Goal: Information Seeking & Learning: Learn about a topic

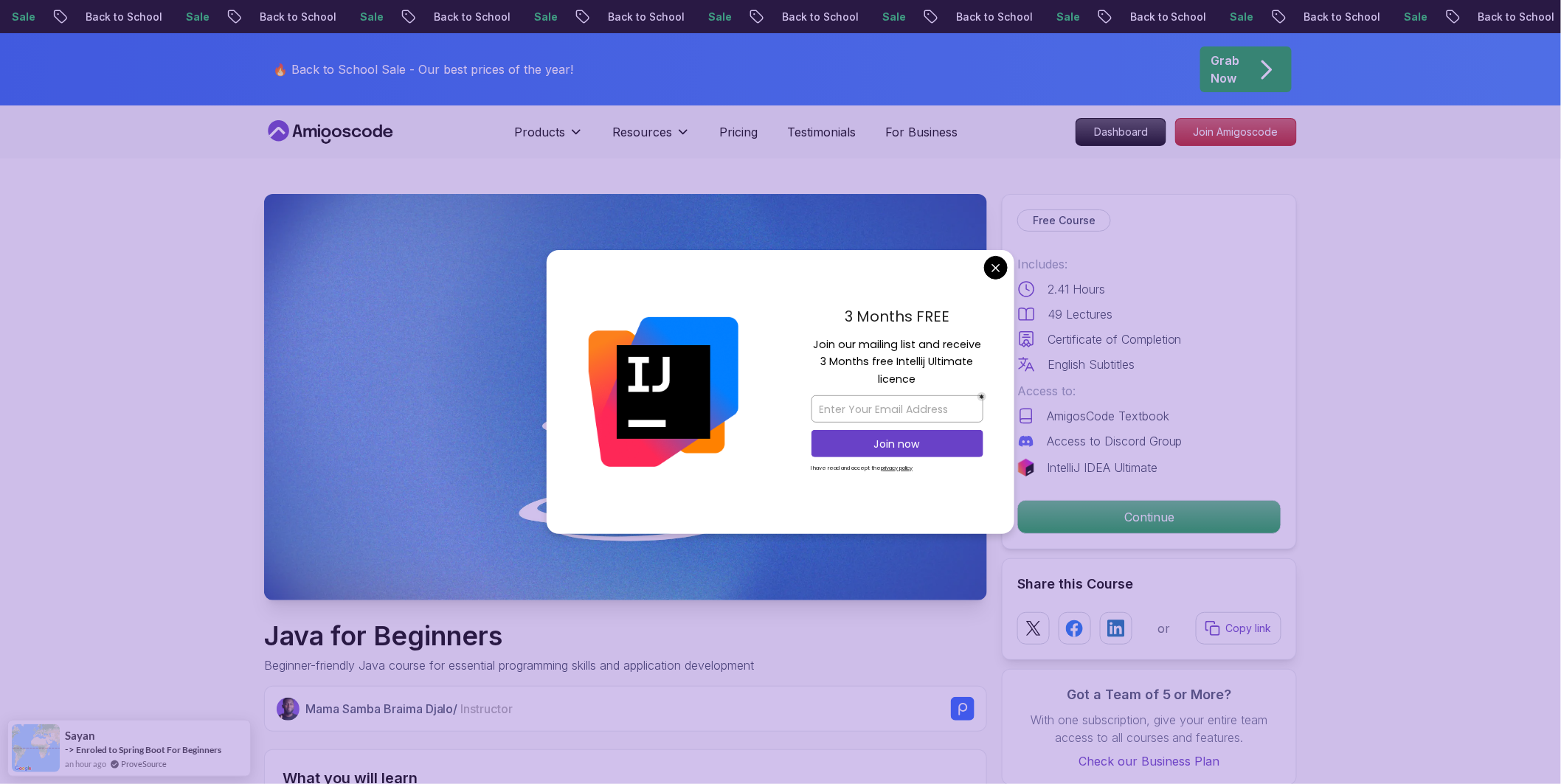
click at [978, 262] on div "3 Months FREE Join our mailing list and receive 3 Months free Intellij Ultimate…" at bounding box center [897, 392] width 234 height 285
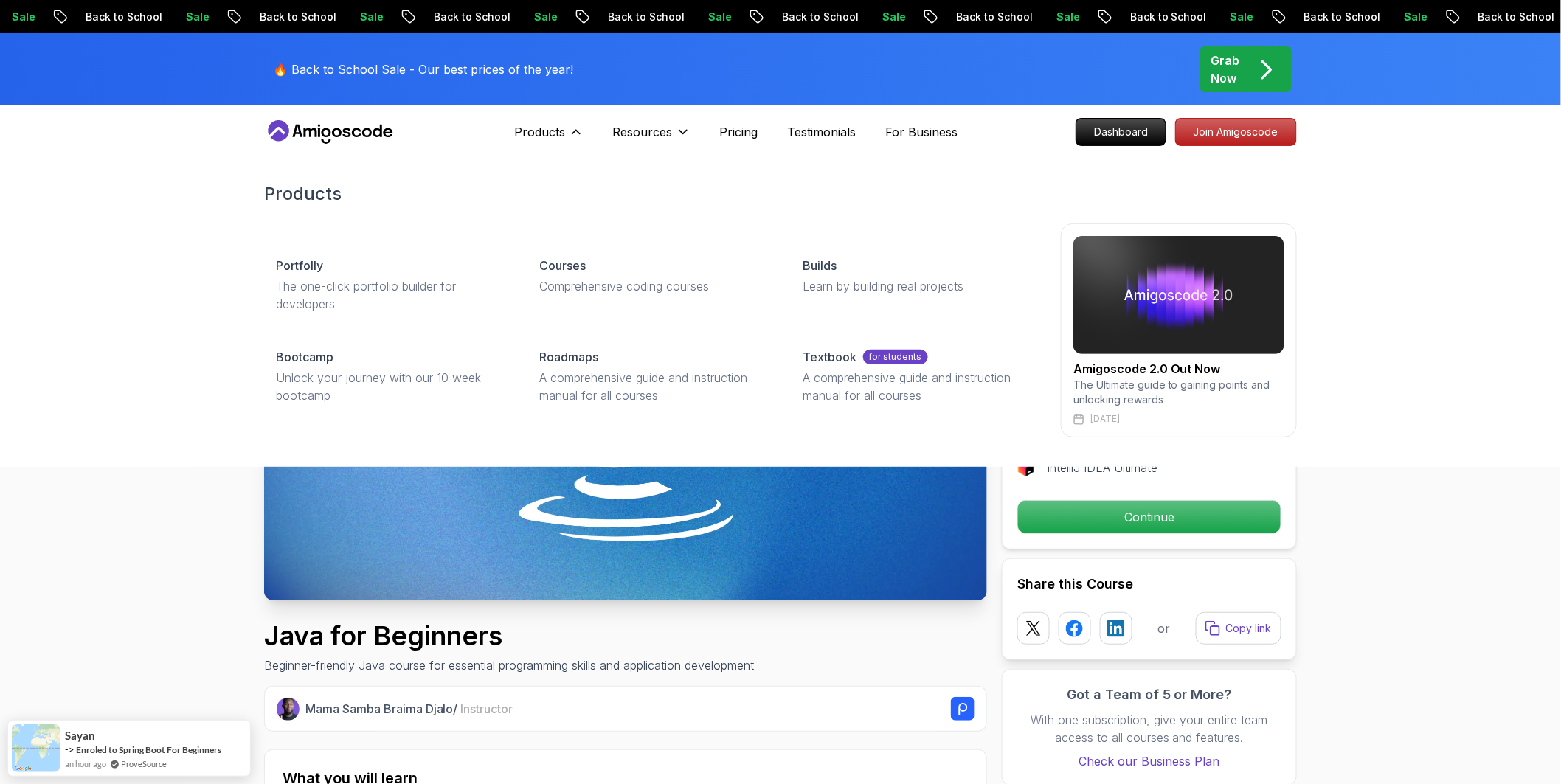
click at [1144, 311] on img at bounding box center [1178, 295] width 211 height 118
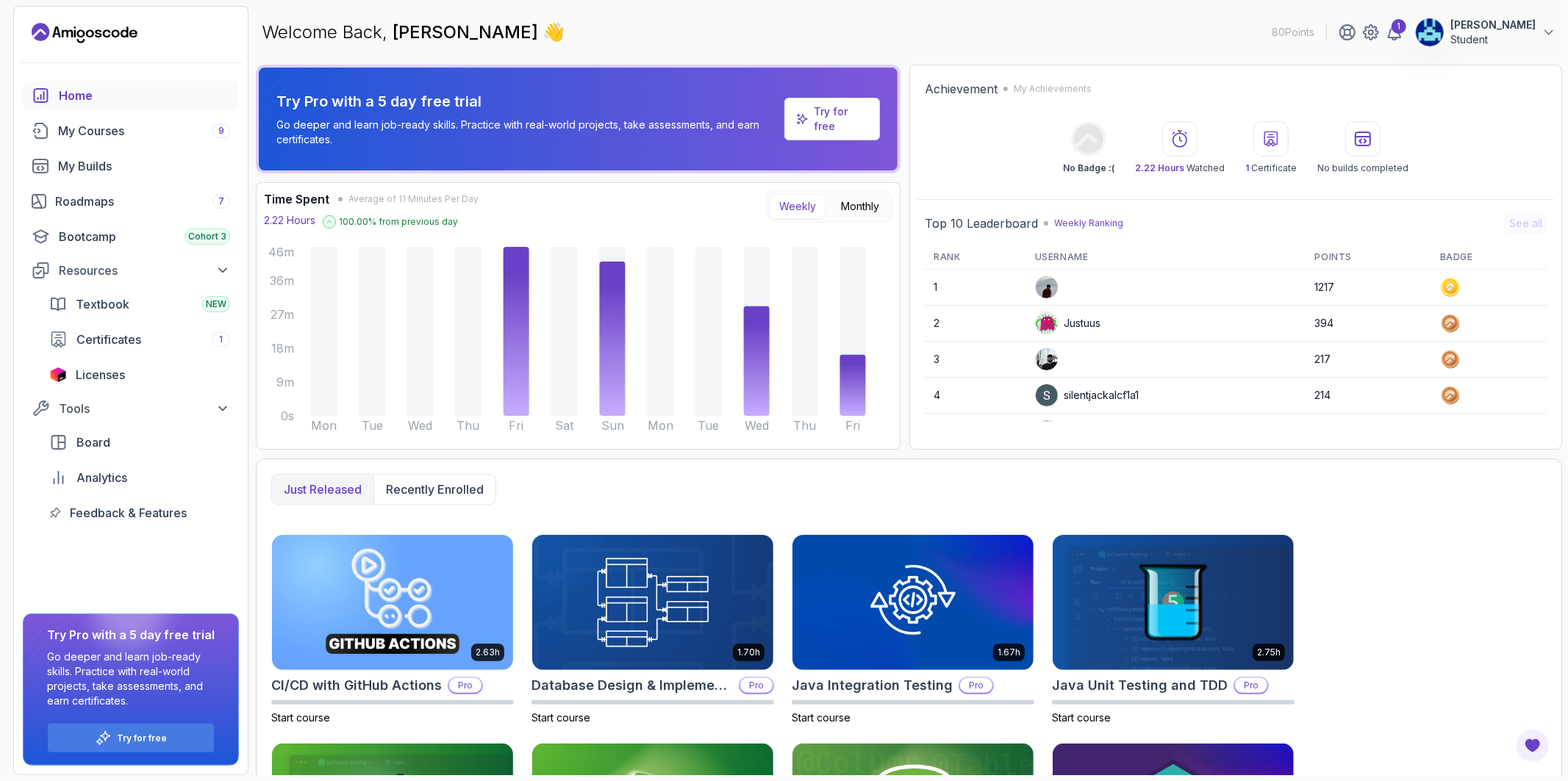
click at [1400, 43] on p "Student" at bounding box center [1493, 40] width 85 height 15
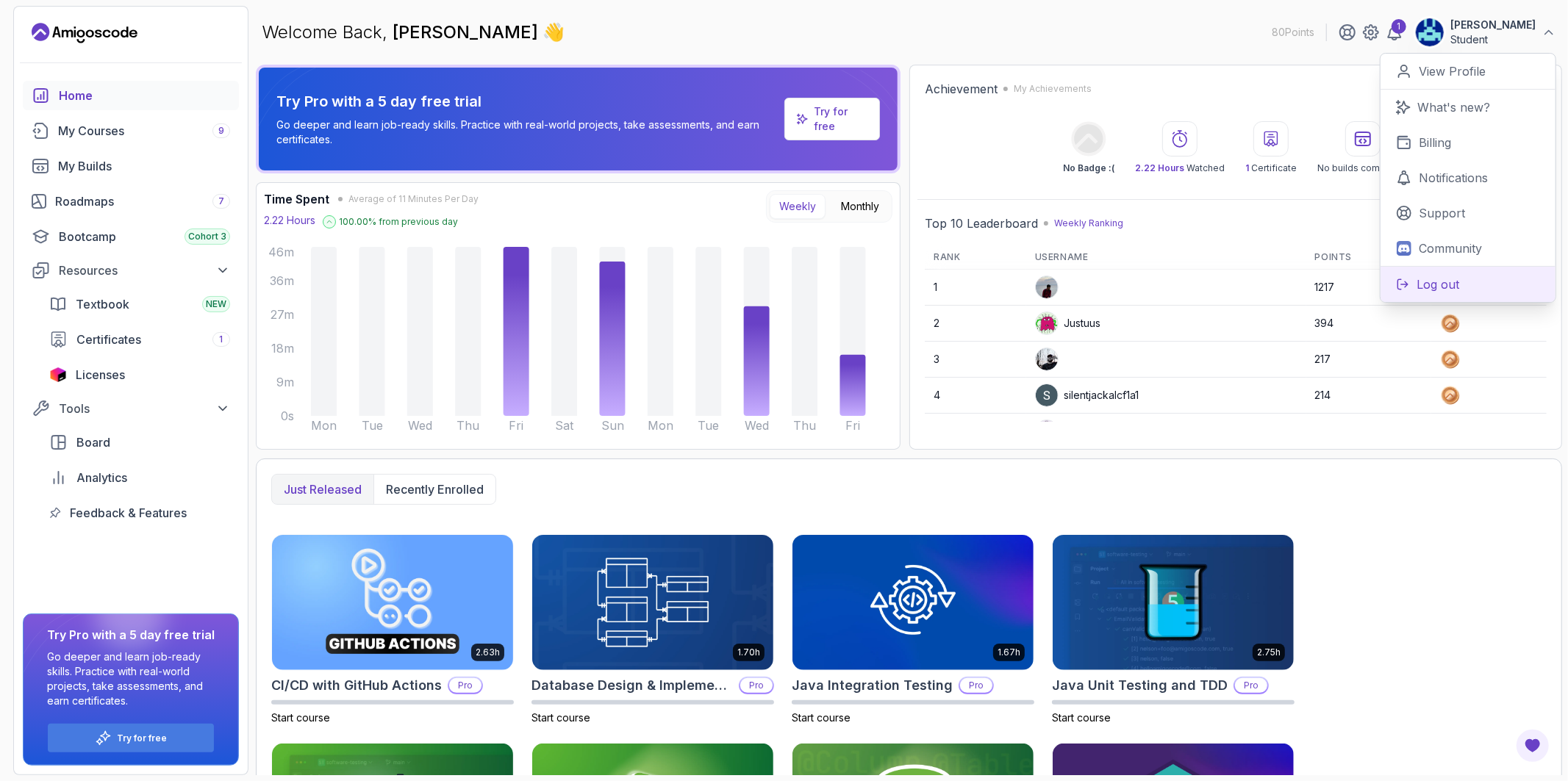
click at [1400, 285] on button "Log out" at bounding box center [1468, 284] width 175 height 36
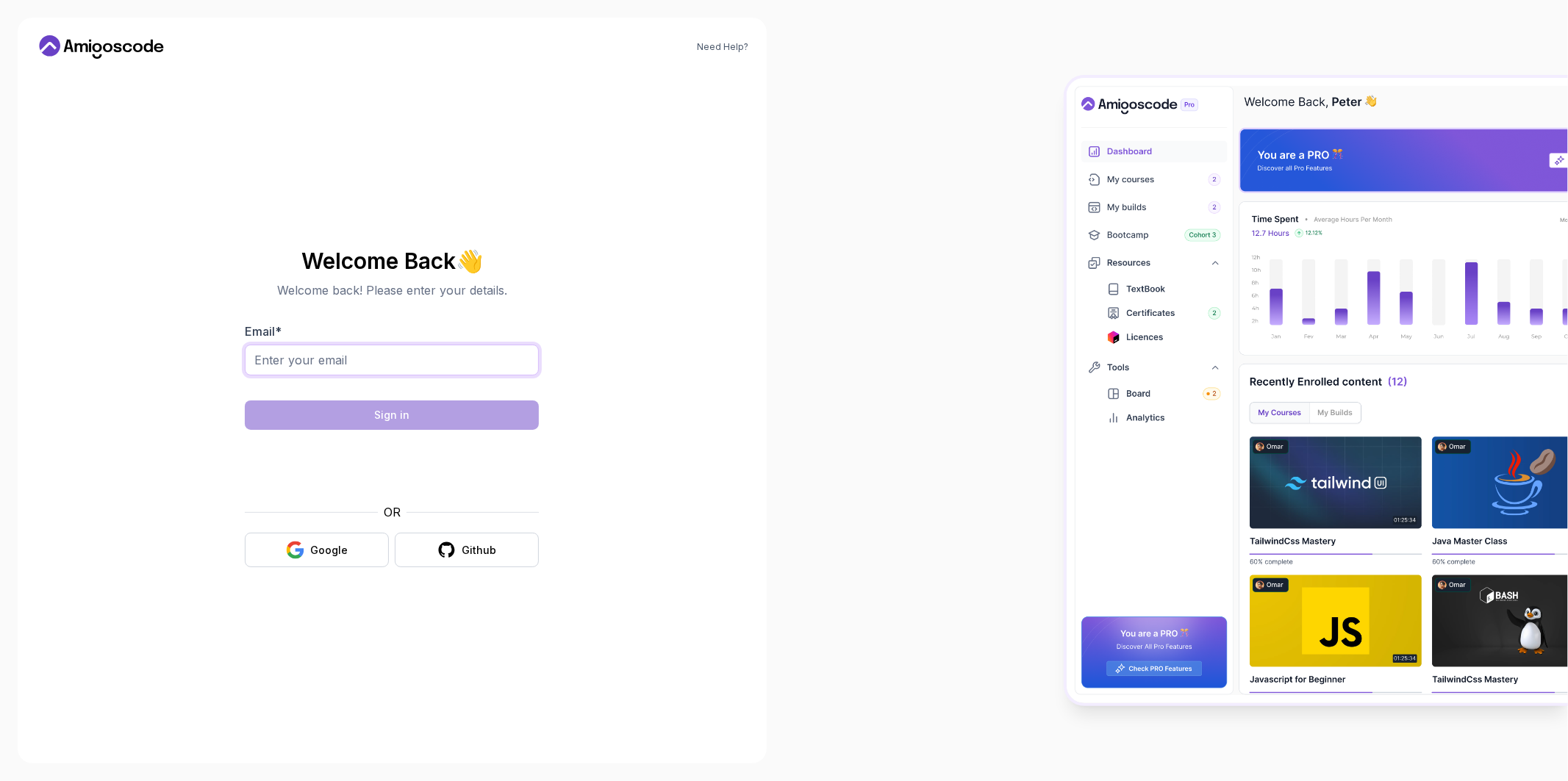
click at [398, 363] on input "Email *" at bounding box center [392, 360] width 294 height 31
type input "benkokiki@gmail.com"
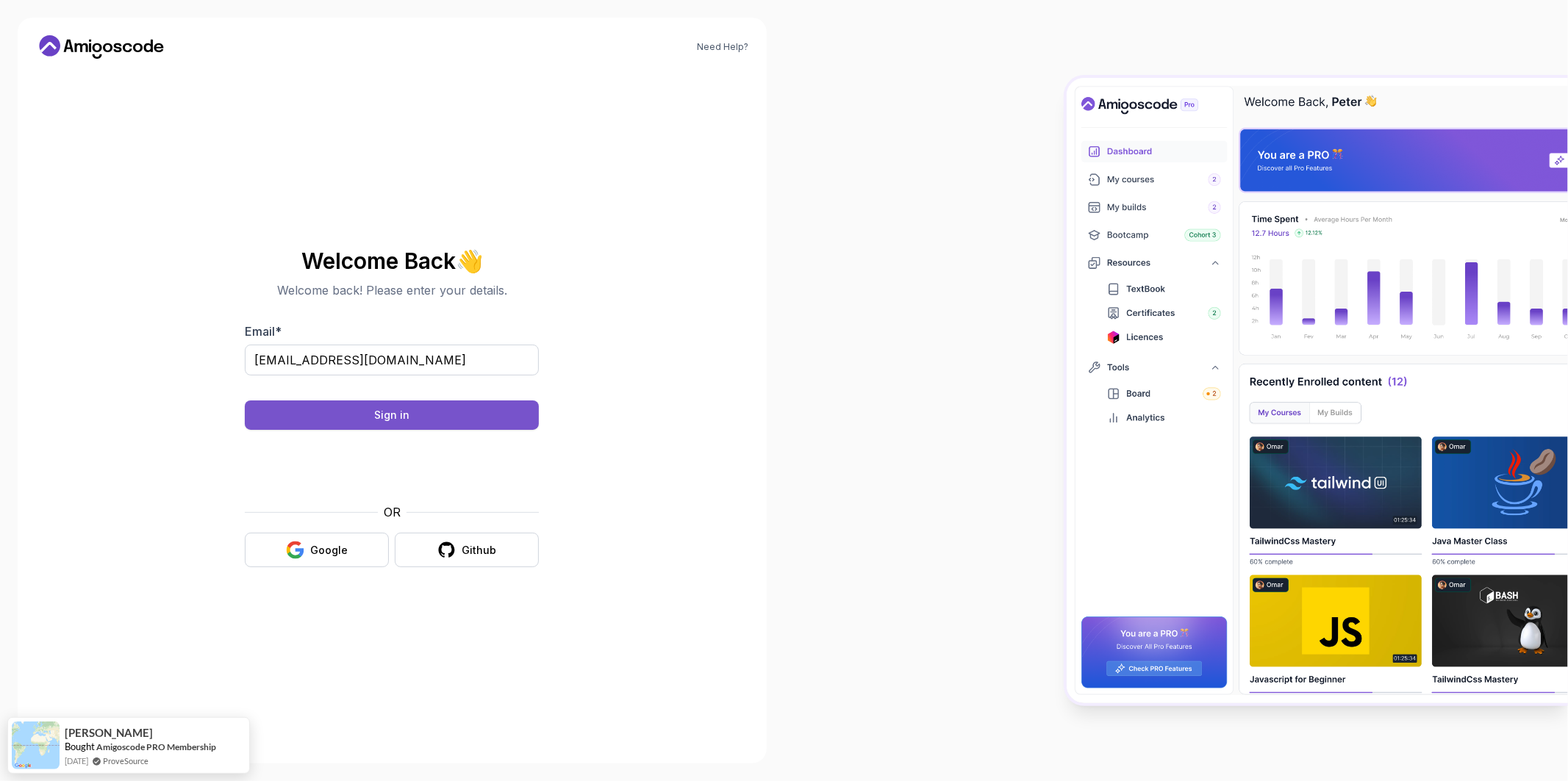
click at [437, 420] on button "Sign in" at bounding box center [392, 415] width 294 height 29
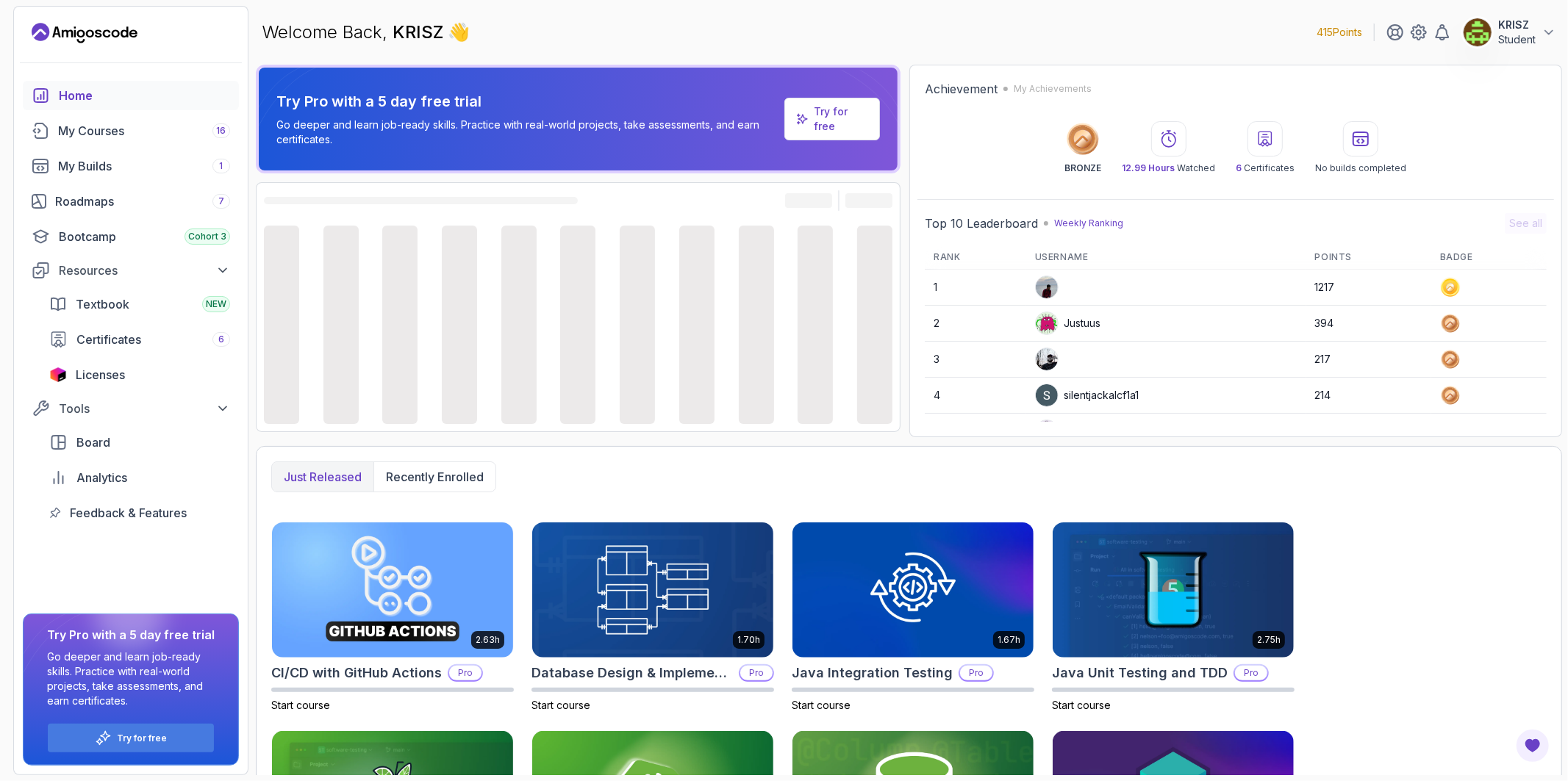
click at [1518, 35] on p "Student" at bounding box center [1517, 40] width 38 height 15
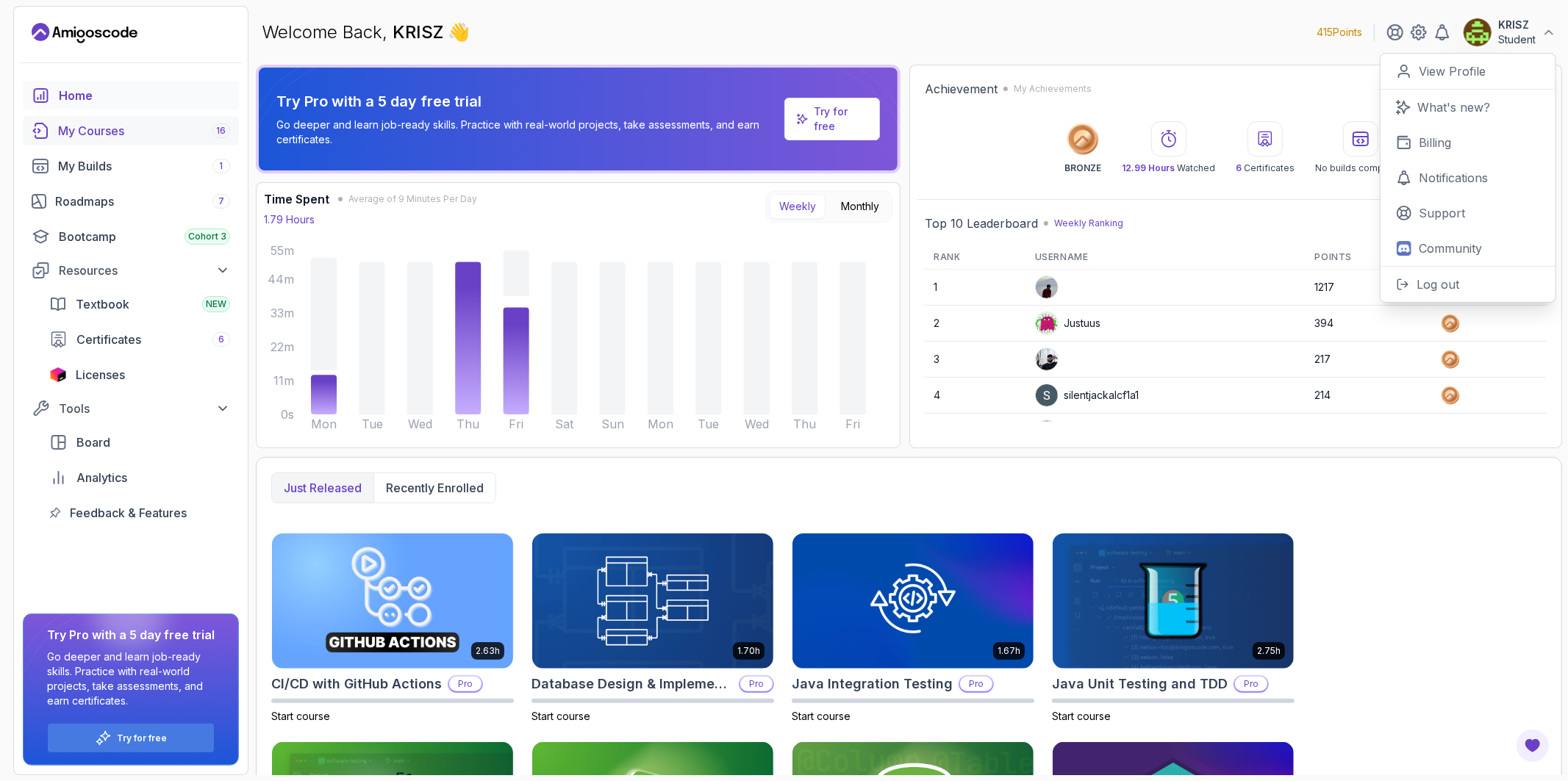
click at [160, 126] on div "My Courses 16" at bounding box center [144, 130] width 172 height 17
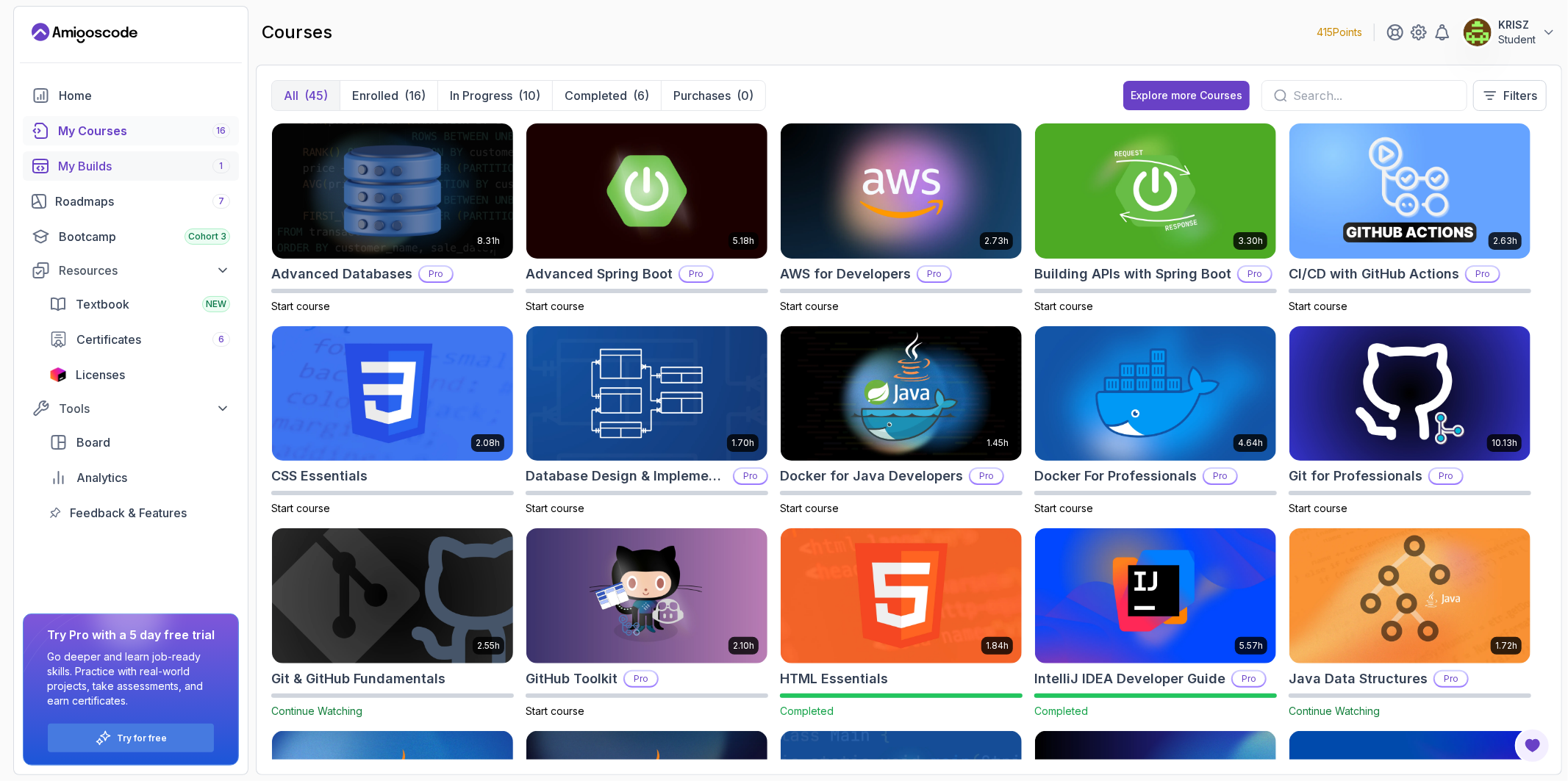
click at [153, 169] on div "My Builds 1" at bounding box center [144, 166] width 172 height 17
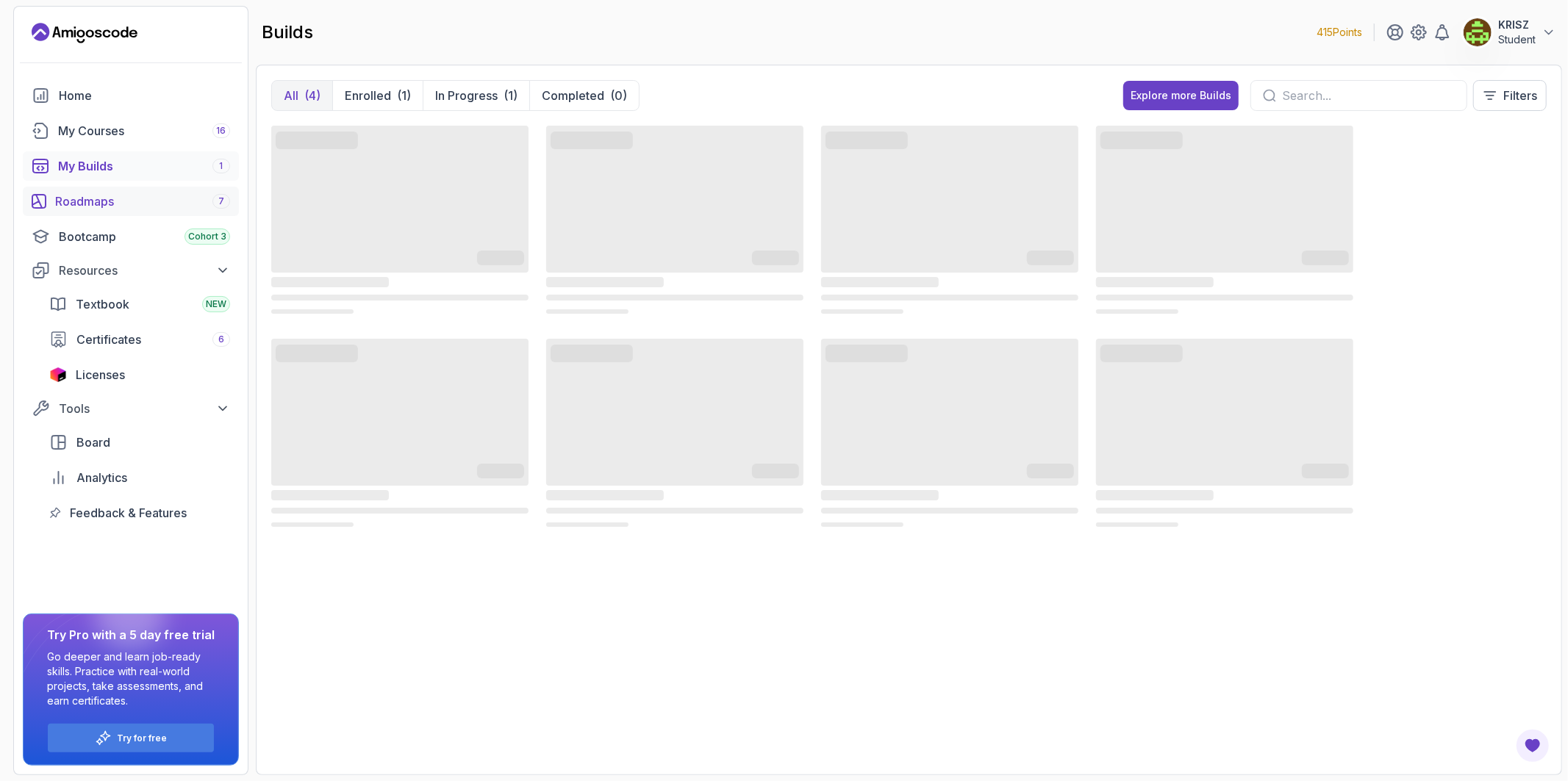
click at [155, 203] on div "Roadmaps 7" at bounding box center [142, 201] width 175 height 17
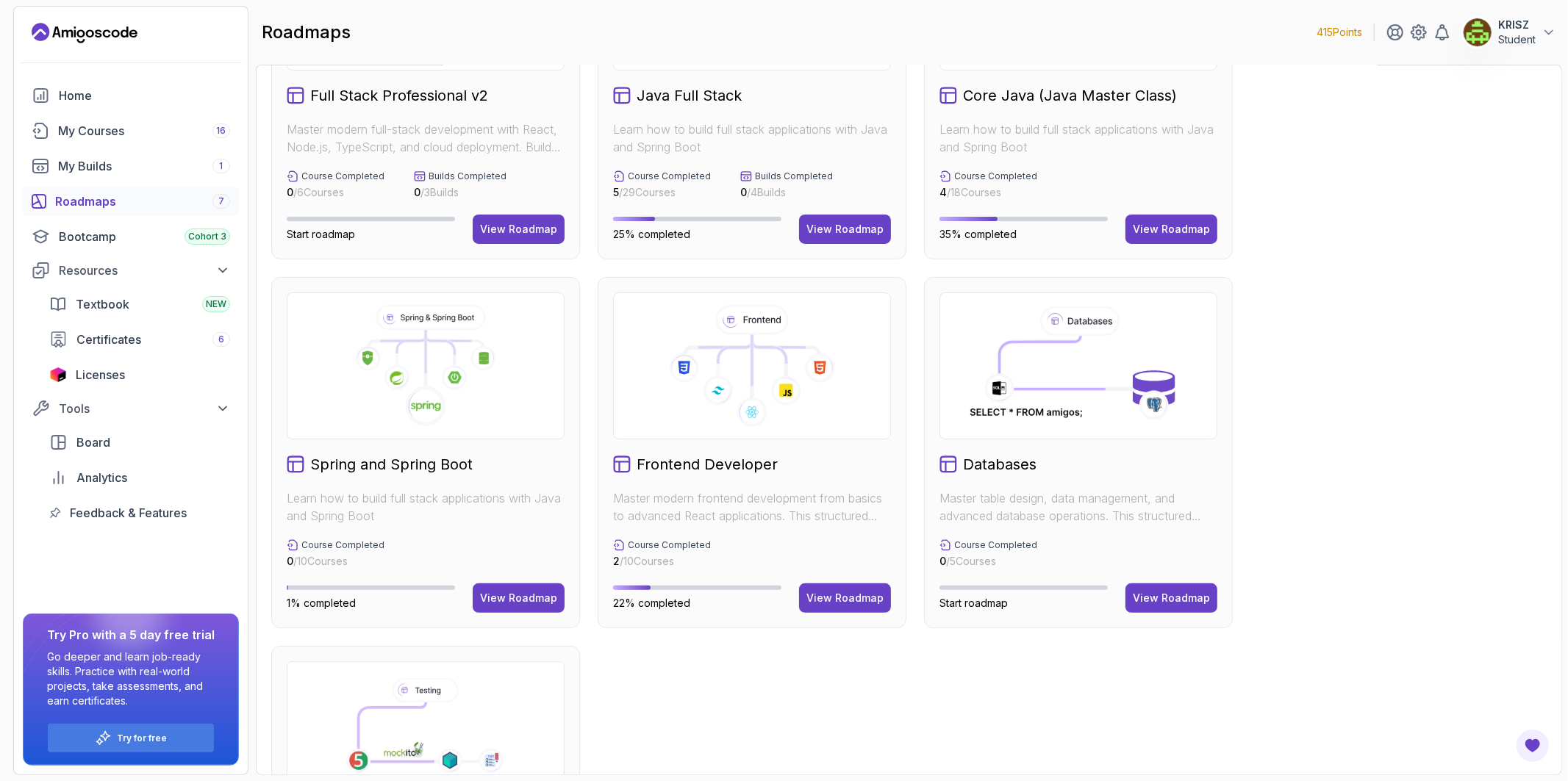
scroll to position [163, 0]
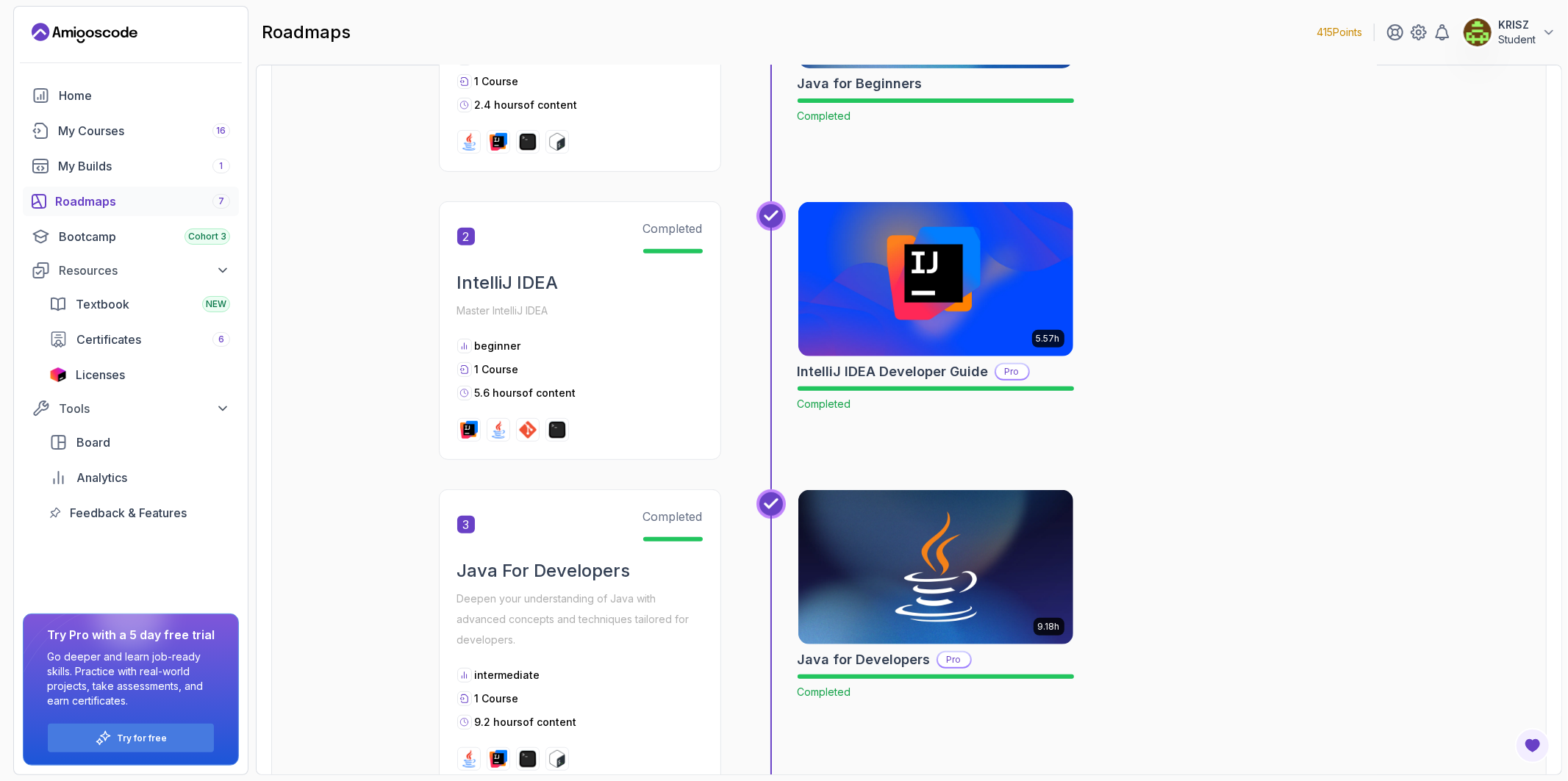
scroll to position [468, 0]
click at [1523, 37] on p "Student" at bounding box center [1517, 40] width 38 height 15
click at [1448, 141] on p "Billing" at bounding box center [1435, 142] width 32 height 17
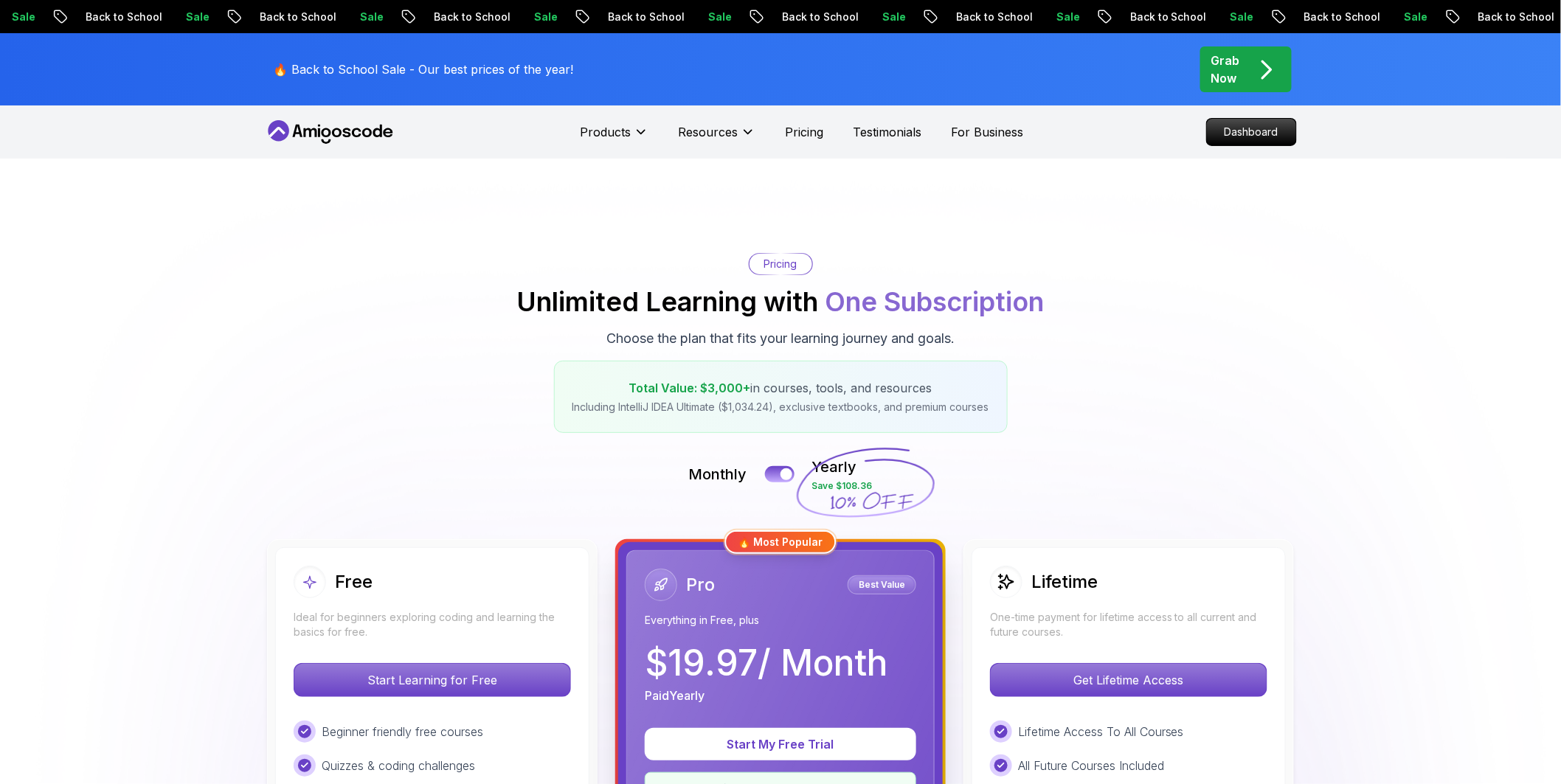
scroll to position [164, 0]
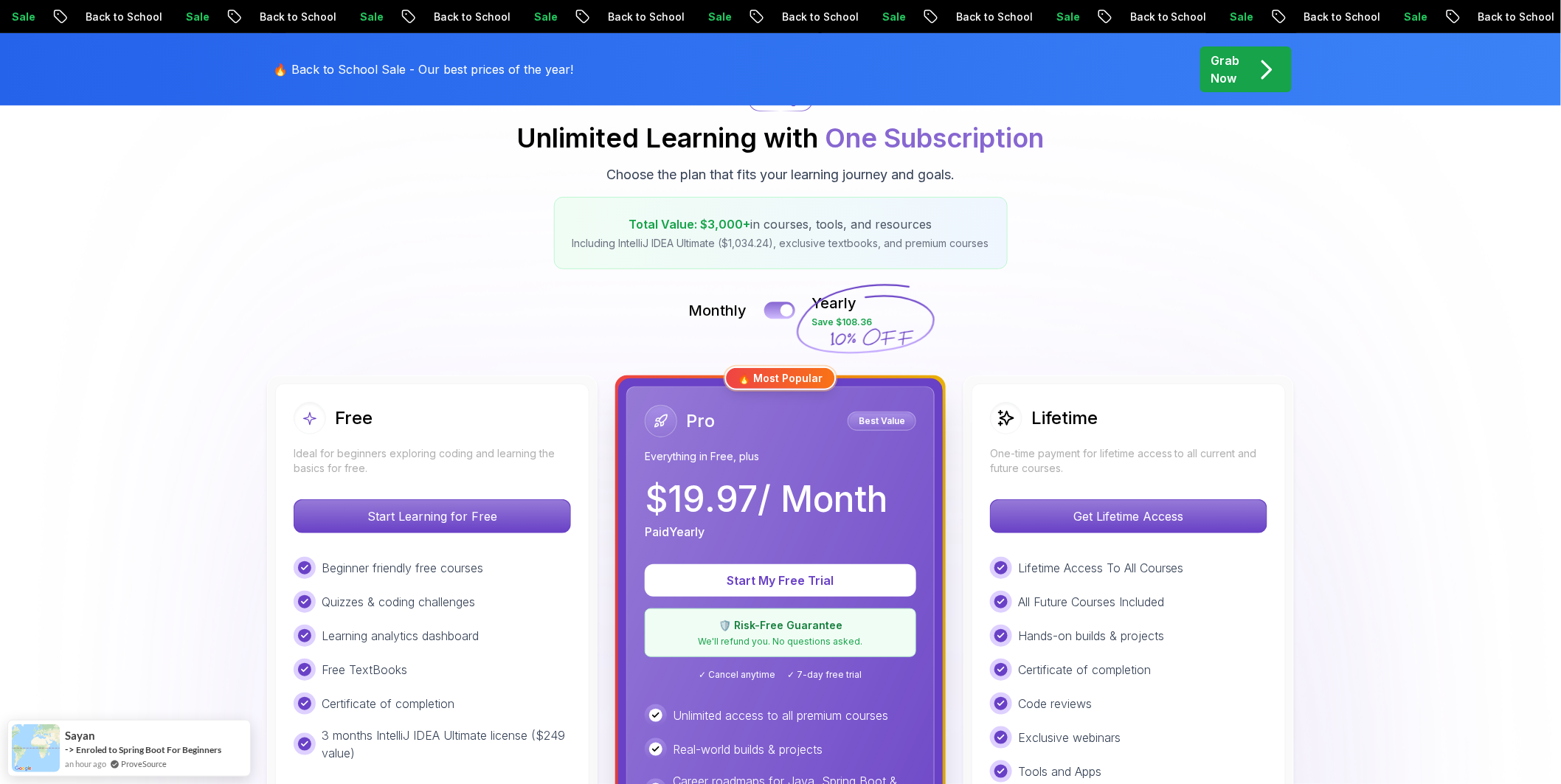
click at [779, 308] on button at bounding box center [780, 310] width 31 height 17
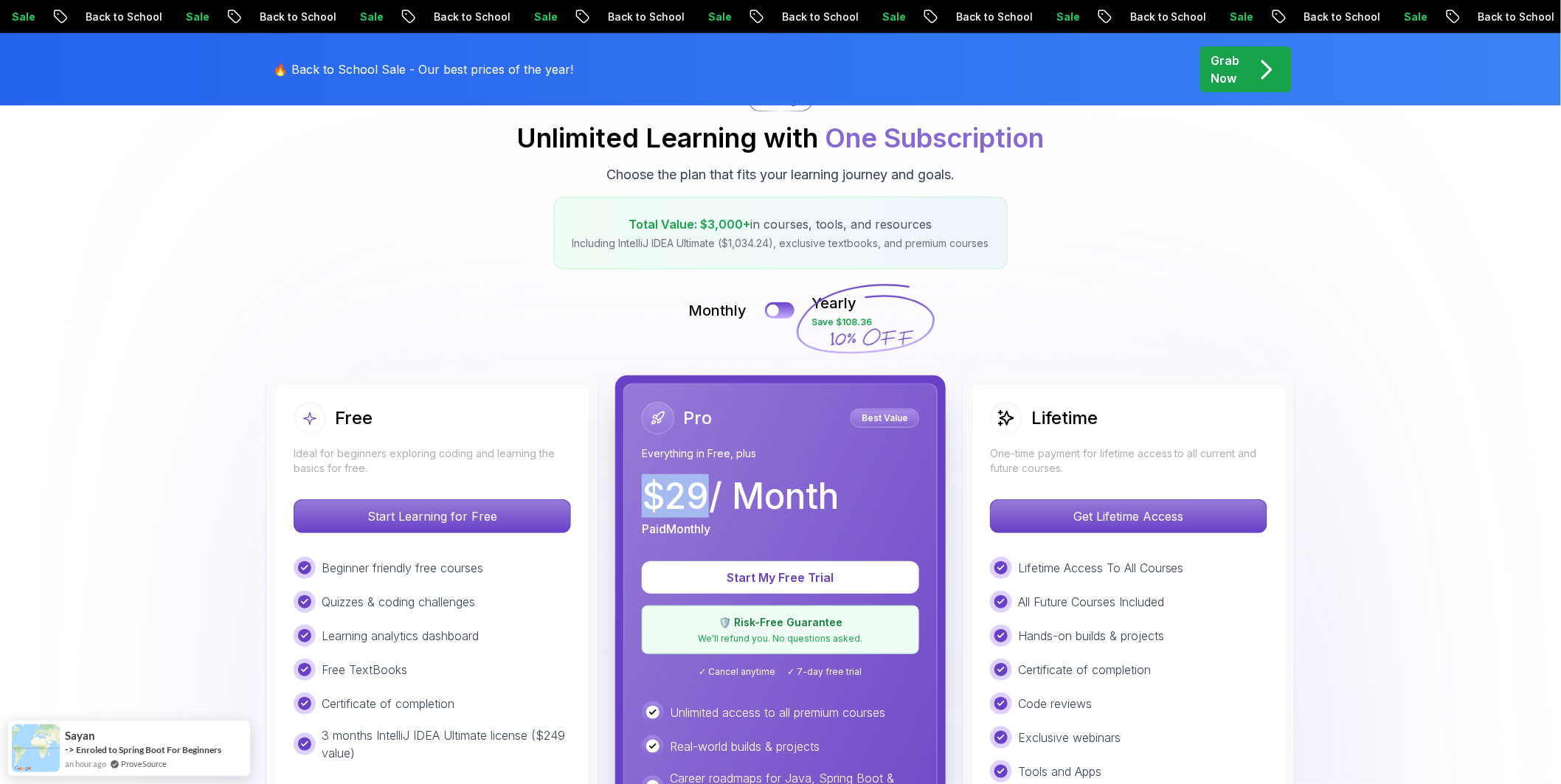
drag, startPoint x: 650, startPoint y: 499, endPoint x: 707, endPoint y: 498, distance: 57.0
click at [707, 498] on p "$ 29 / Month" at bounding box center [740, 496] width 197 height 36
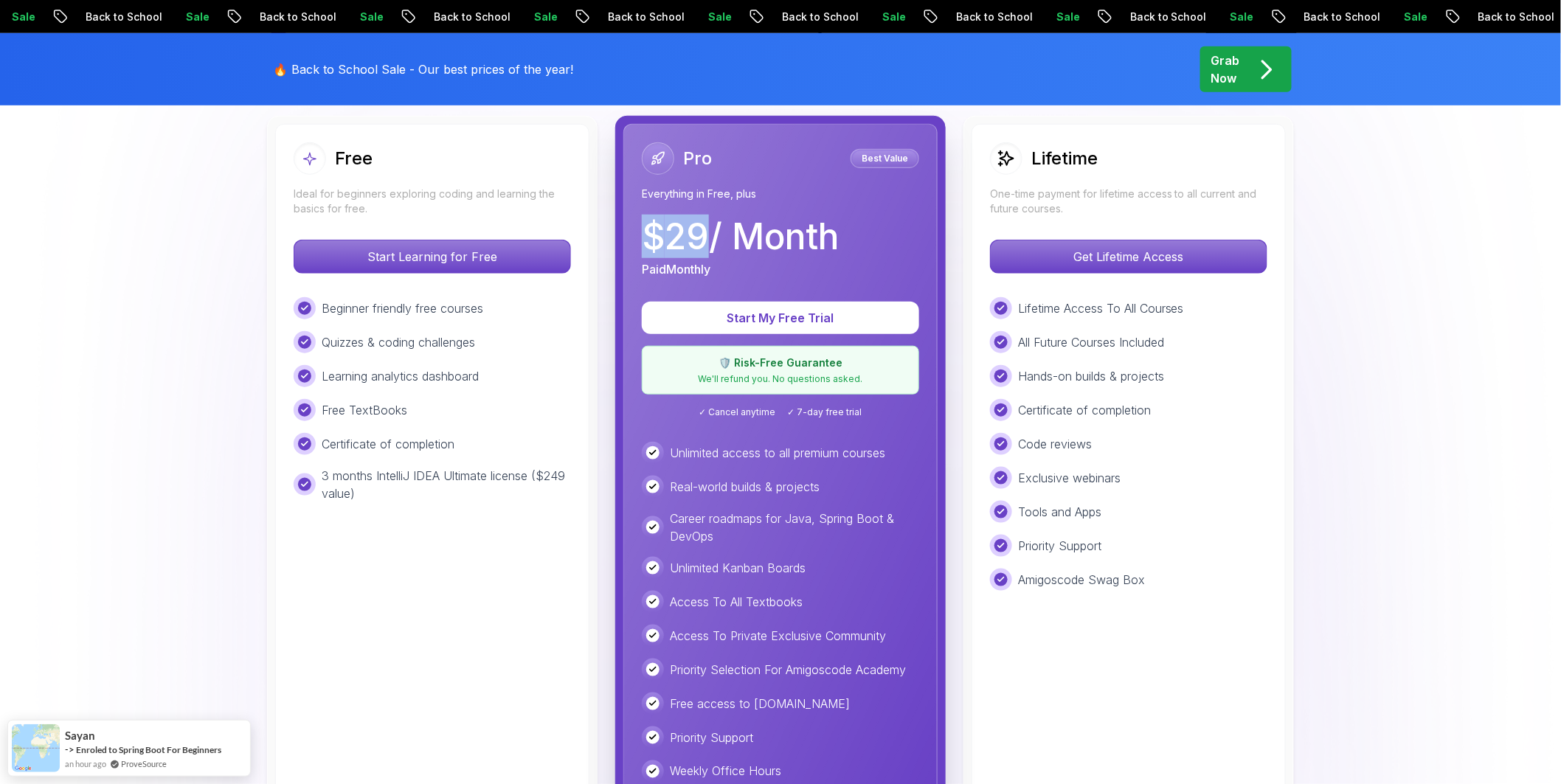
scroll to position [409, 0]
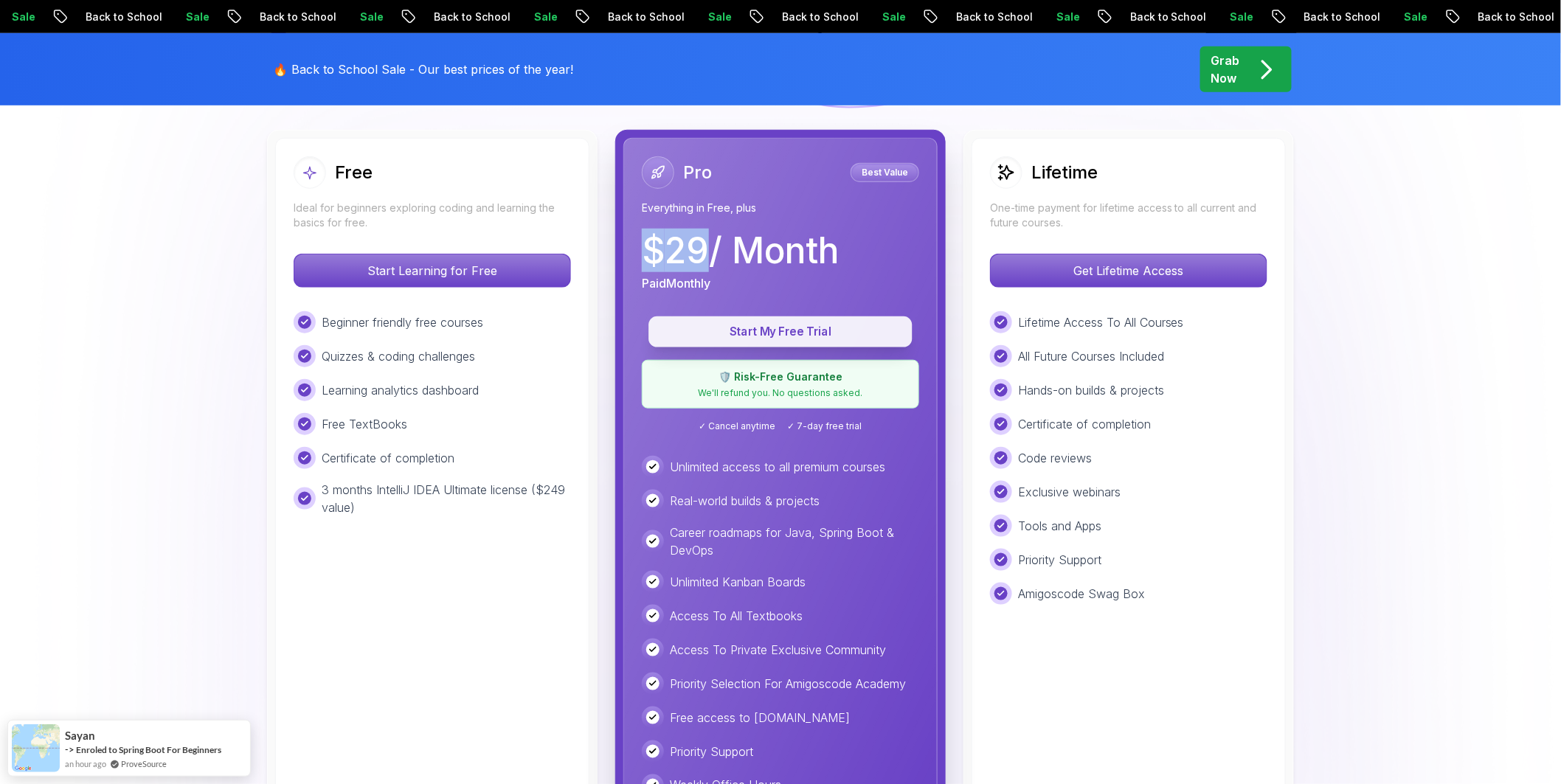
click at [838, 321] on button "Start My Free Trial" at bounding box center [780, 332] width 263 height 31
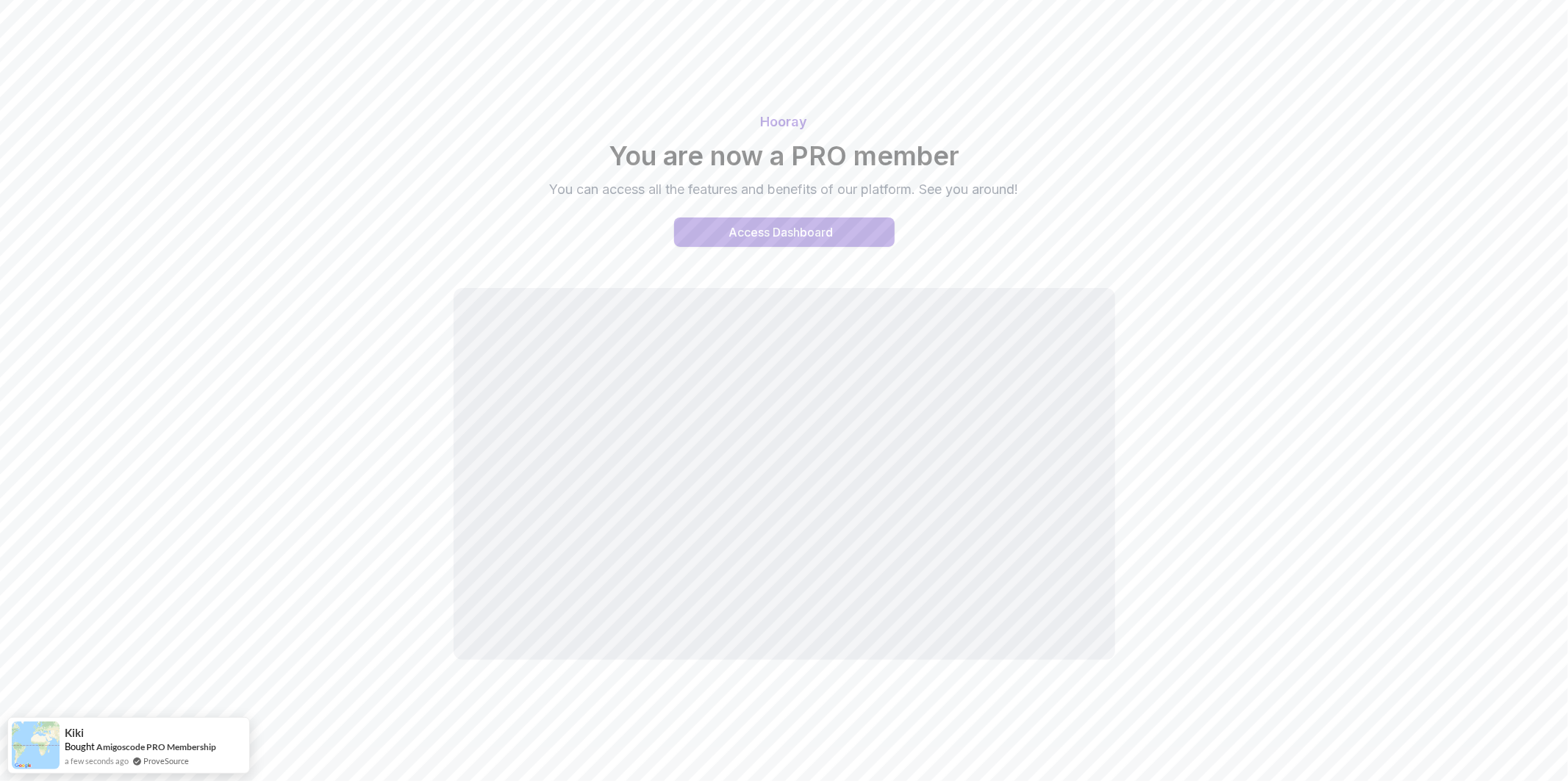
click at [819, 240] on div "Access Dashboard" at bounding box center [781, 232] width 105 height 17
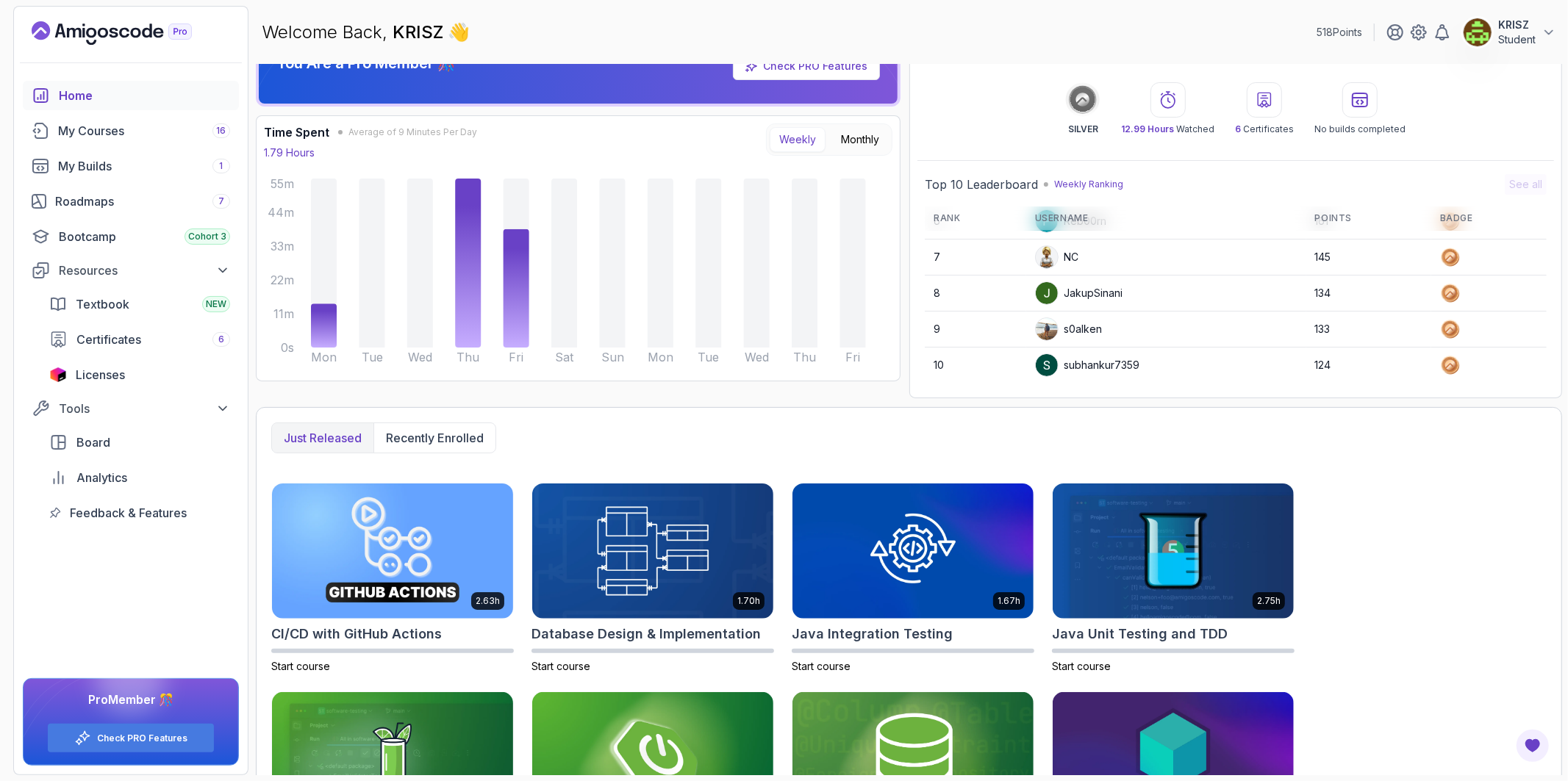
scroll to position [81, 0]
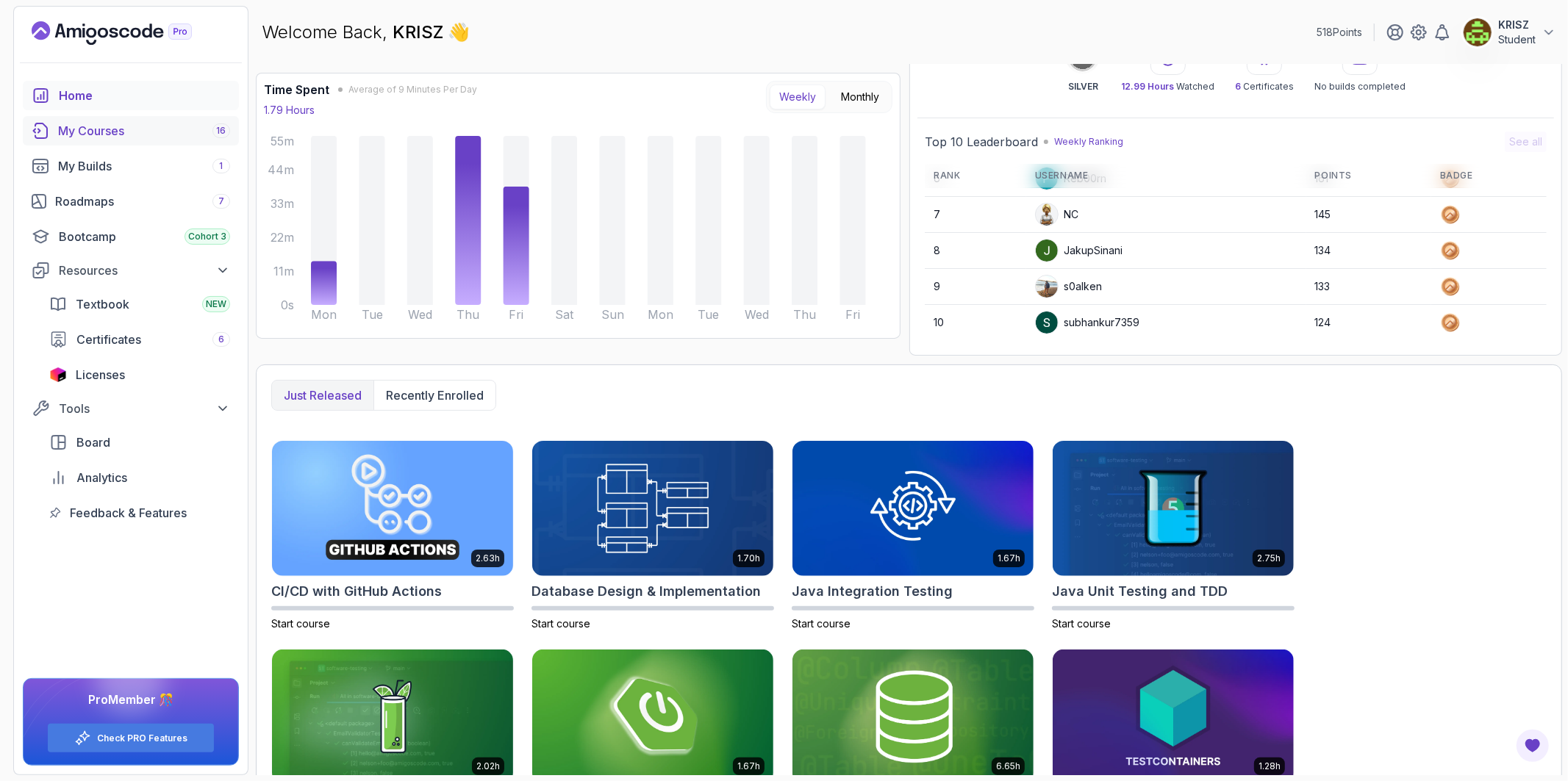
click at [121, 125] on div "My Courses 16" at bounding box center [144, 130] width 172 height 17
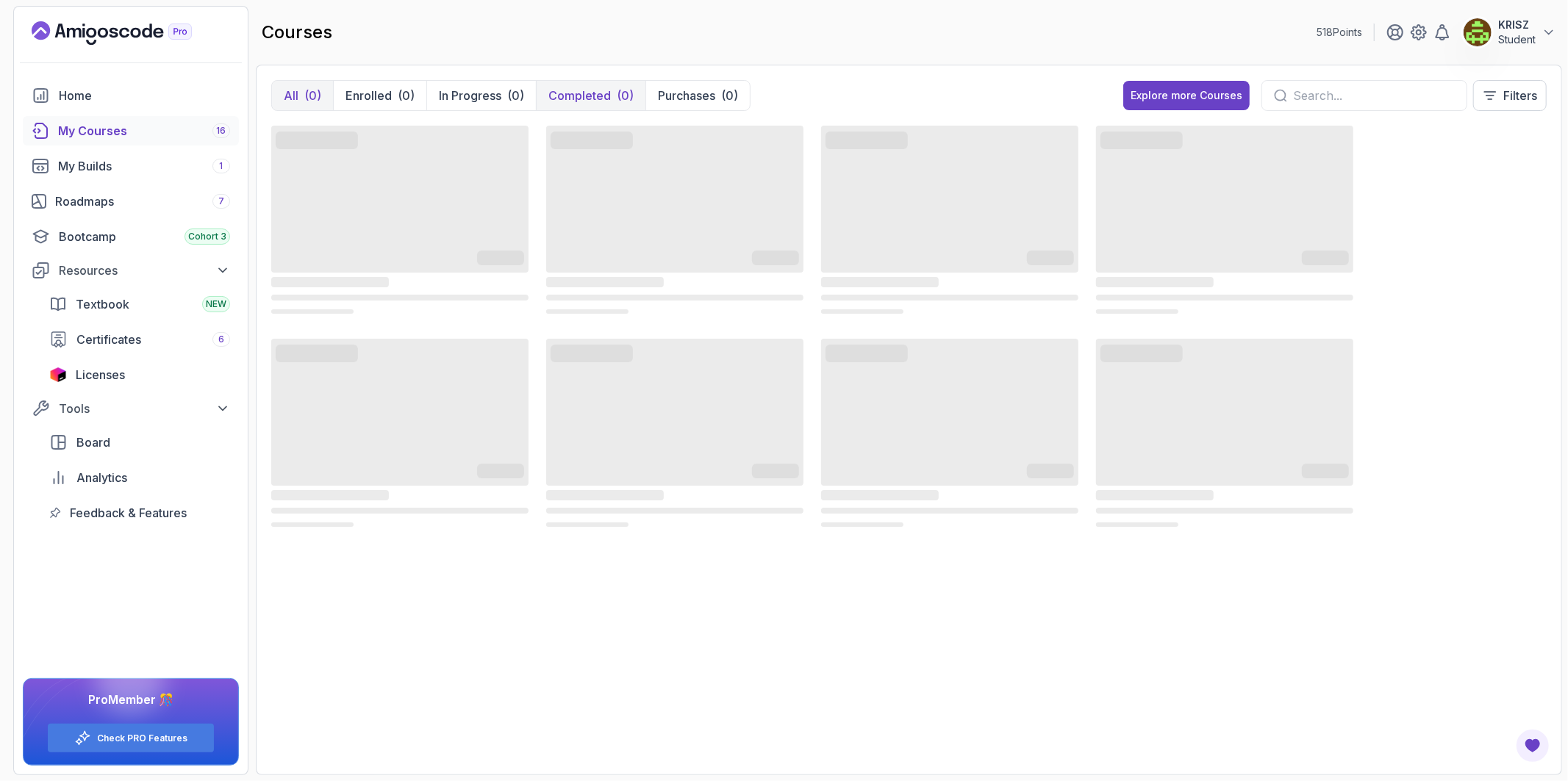
click at [567, 90] on p "Completed" at bounding box center [579, 95] width 63 height 17
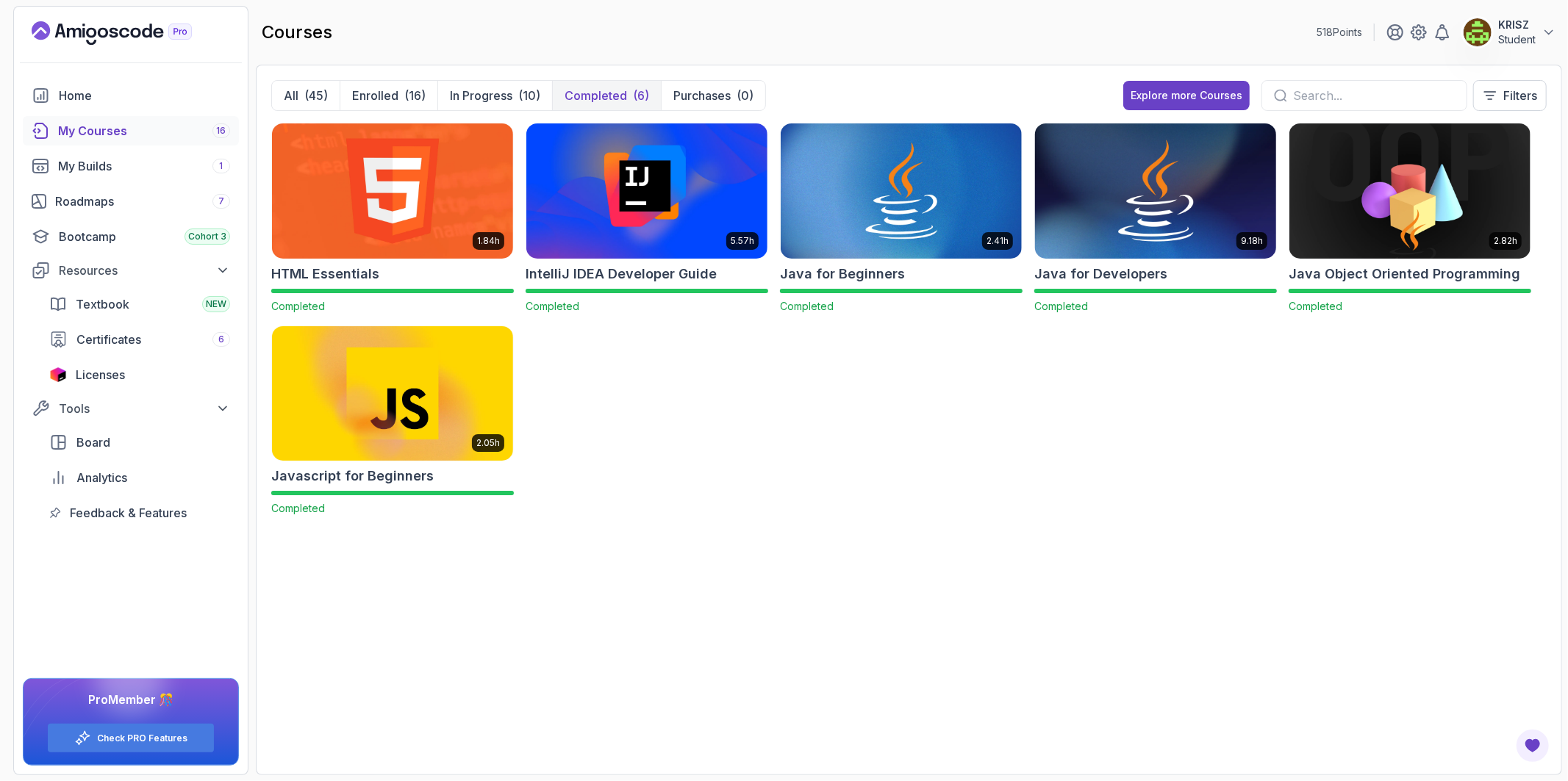
click at [1083, 257] on img at bounding box center [1156, 191] width 253 height 142
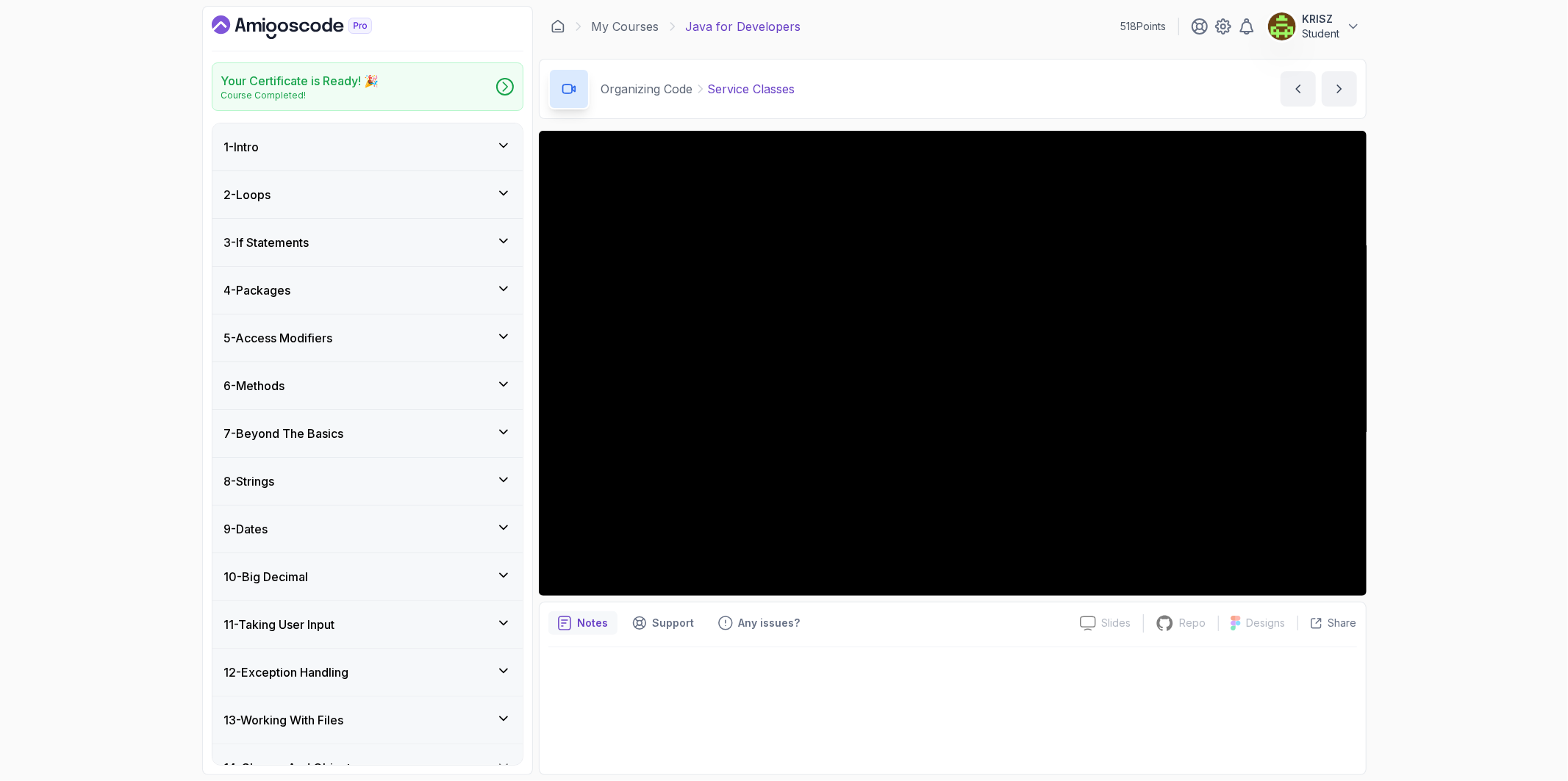
click at [390, 287] on div "4 - Packages" at bounding box center [368, 290] width 286 height 17
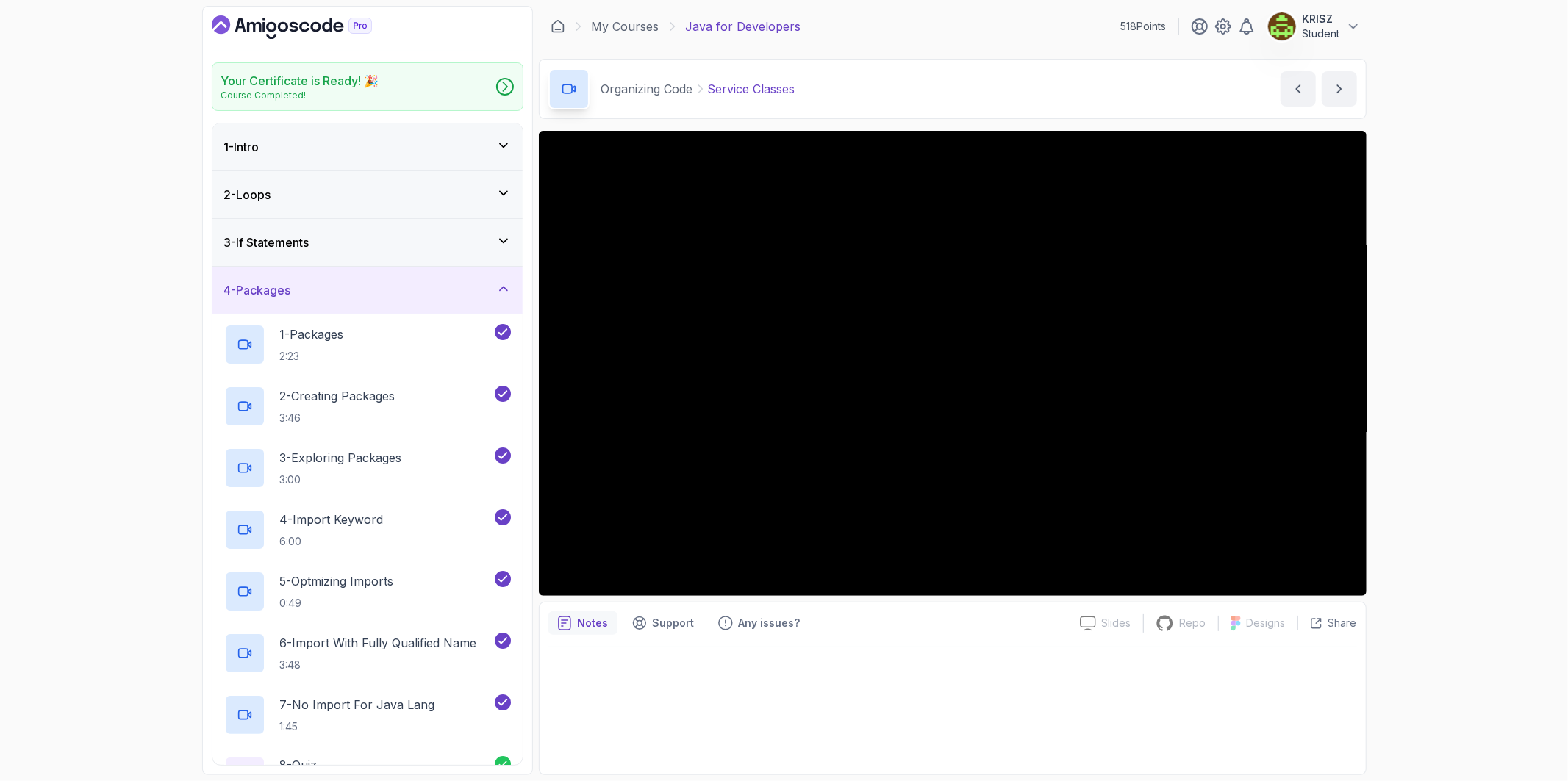
click at [390, 287] on div "4 - Packages" at bounding box center [368, 290] width 286 height 17
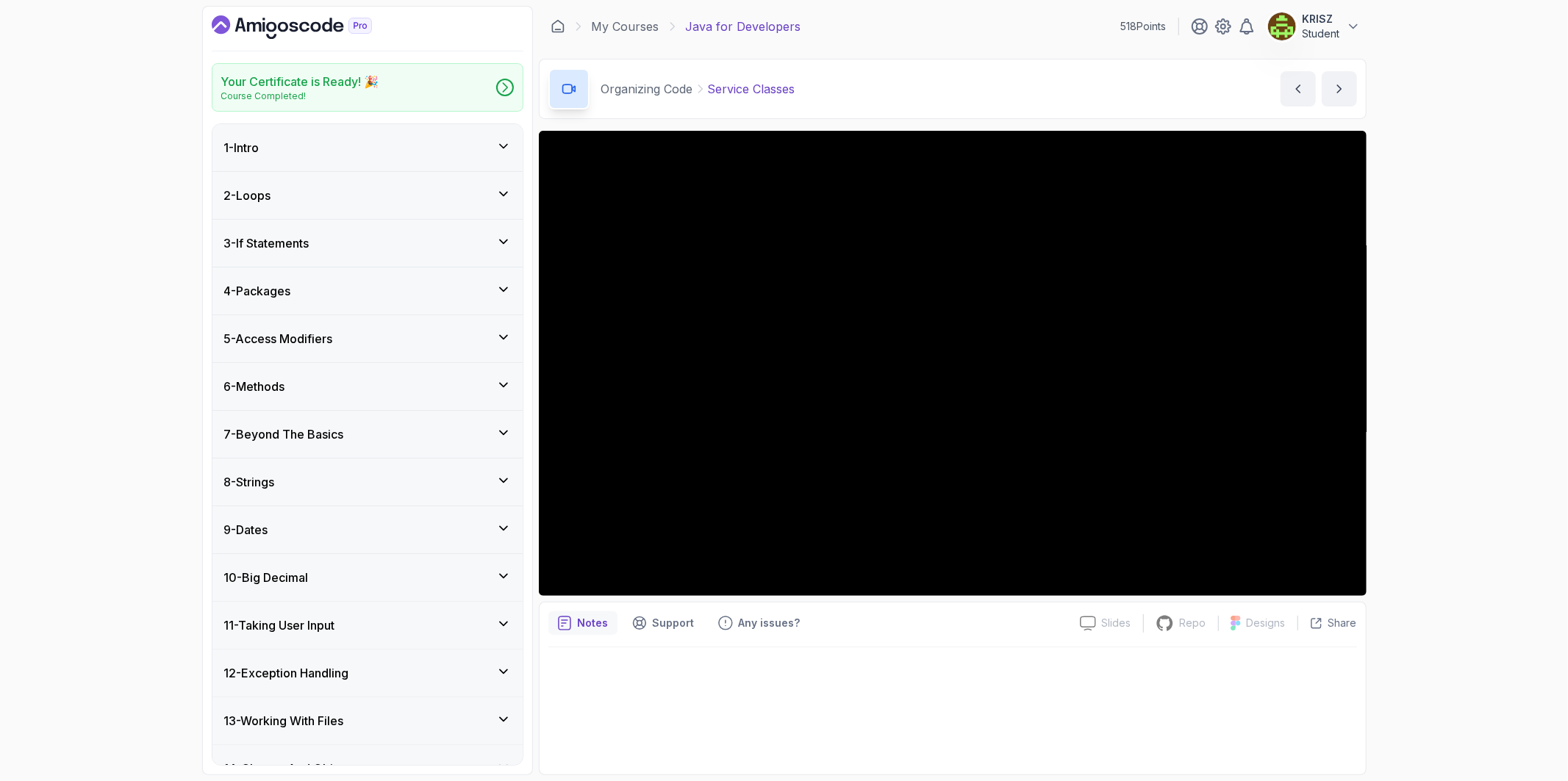
click at [360, 241] on div "3 - If Statements" at bounding box center [368, 243] width 286 height 17
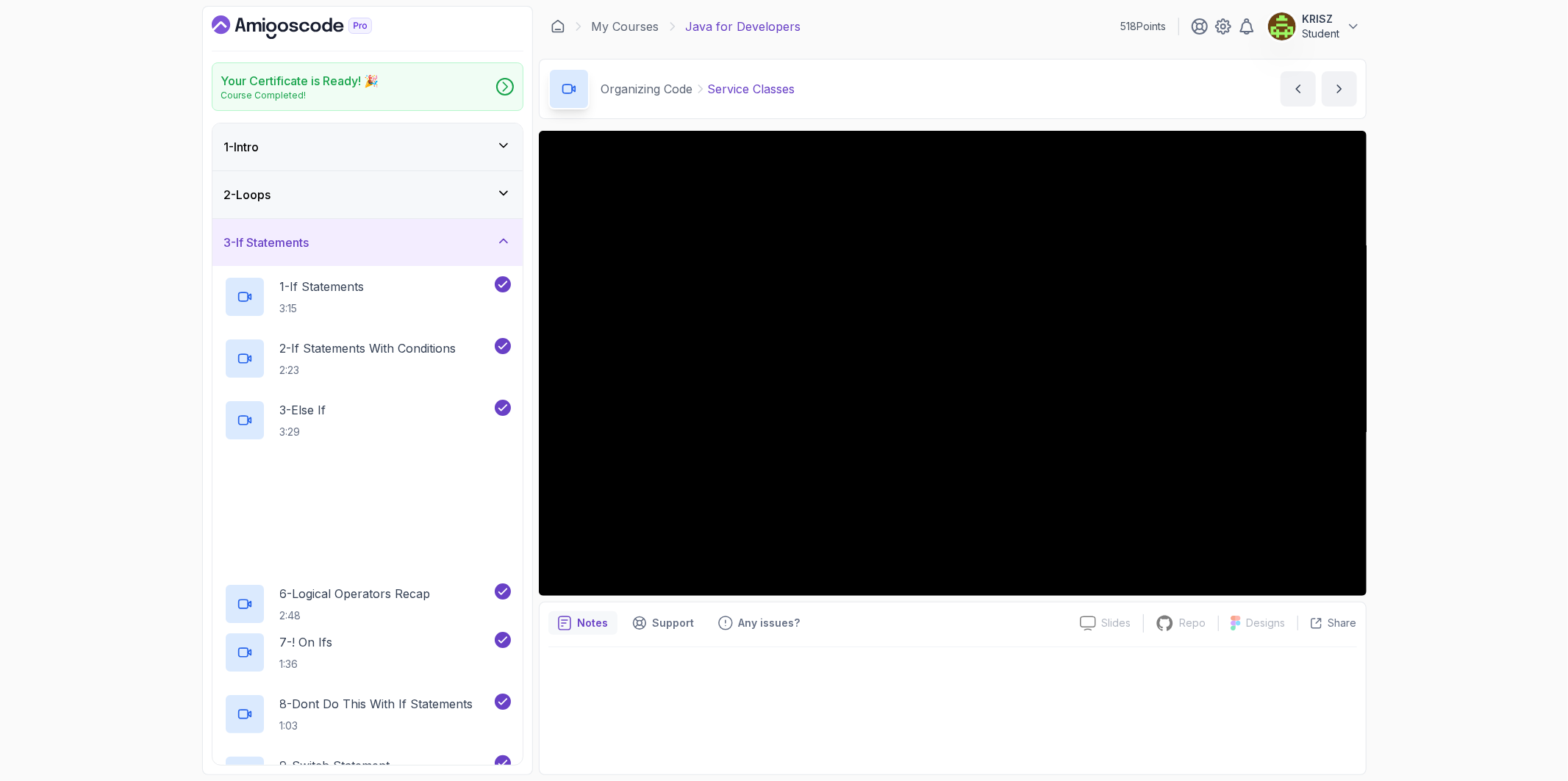
click at [360, 241] on div "3 - If Statements" at bounding box center [368, 242] width 286 height 17
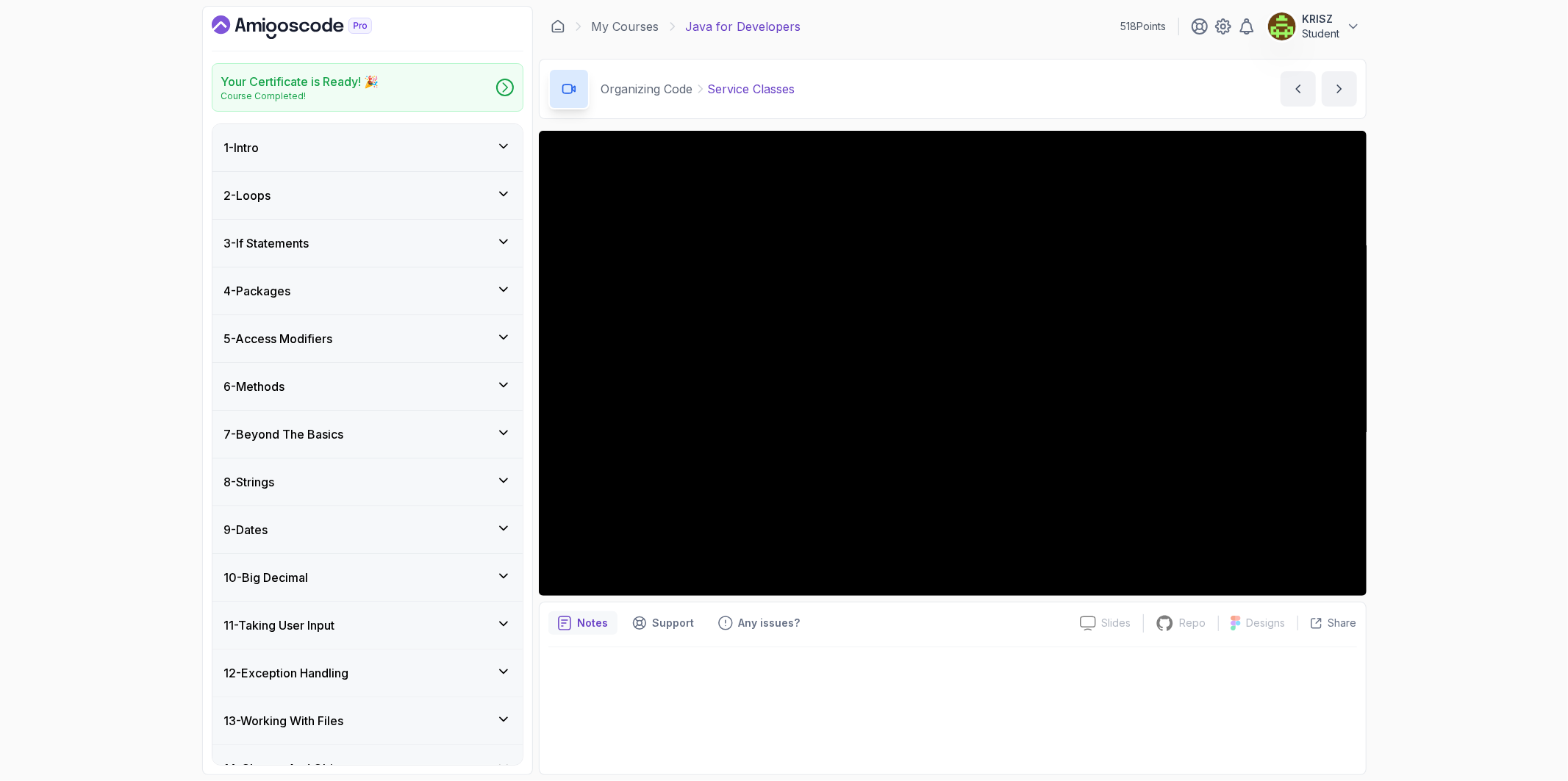
click at [409, 400] on div "6 - Methods" at bounding box center [368, 386] width 310 height 47
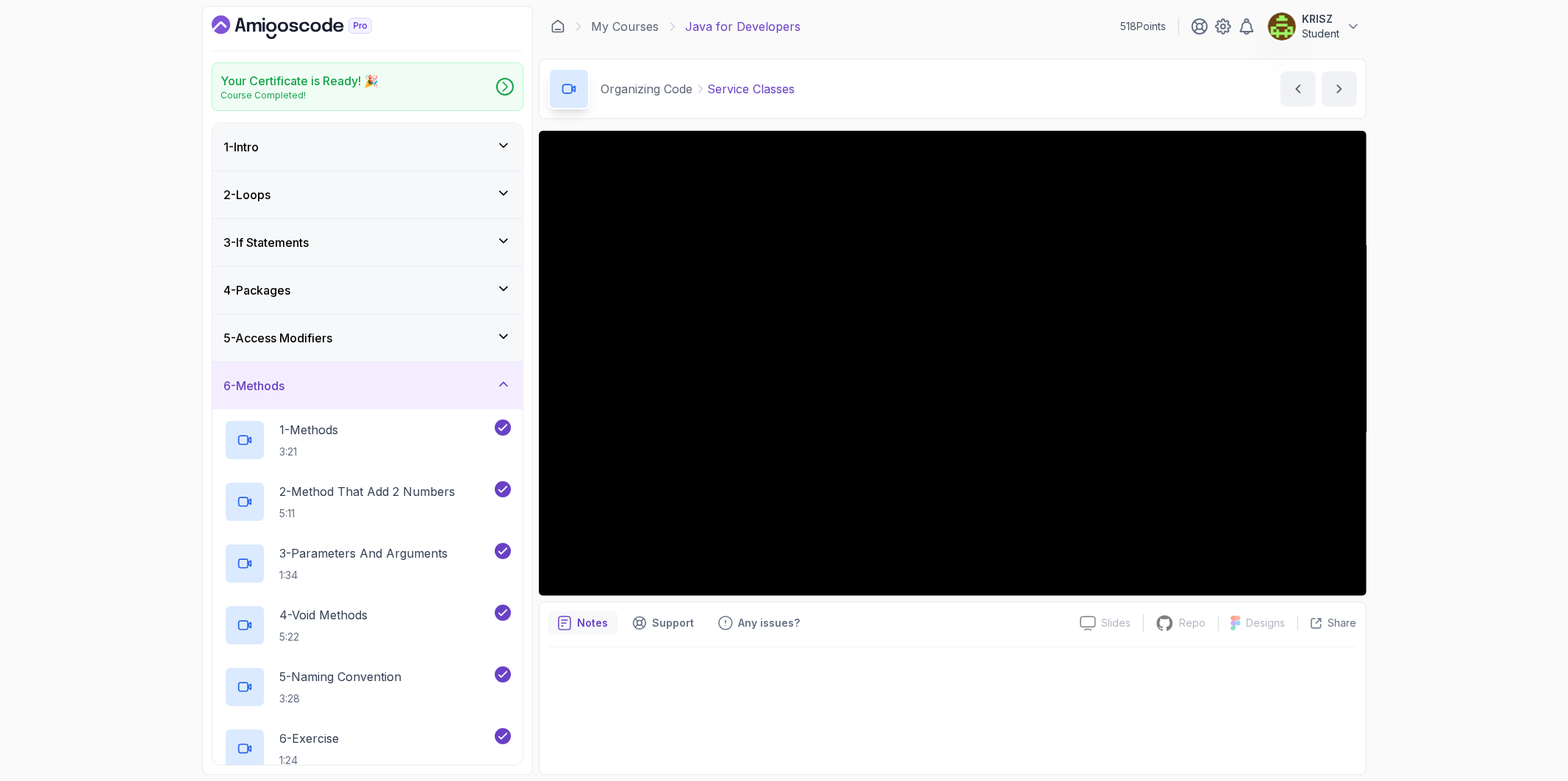
click at [408, 383] on div "6 - Methods" at bounding box center [368, 385] width 286 height 17
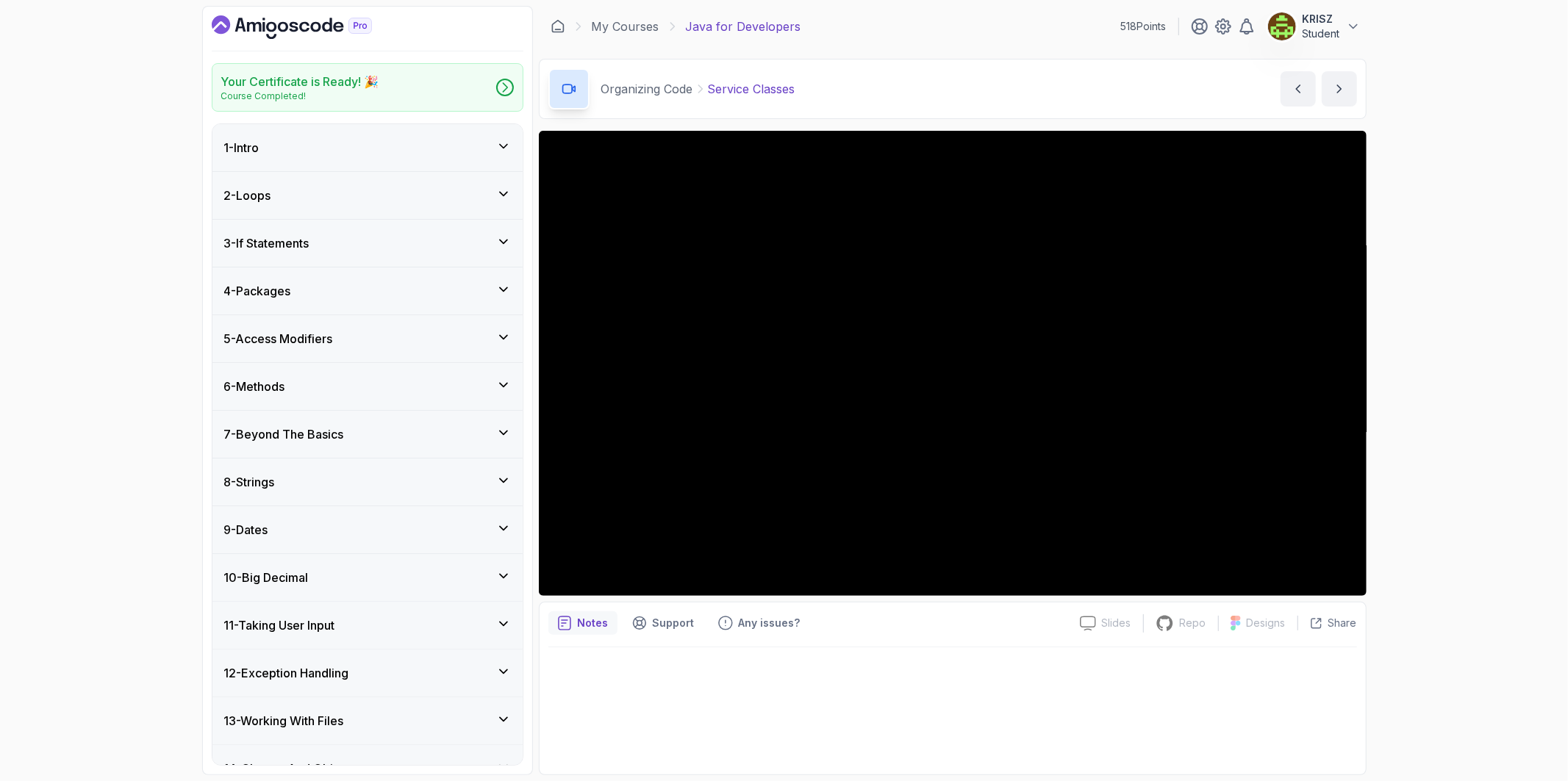
click at [392, 301] on div "4 - Packages" at bounding box center [368, 291] width 310 height 47
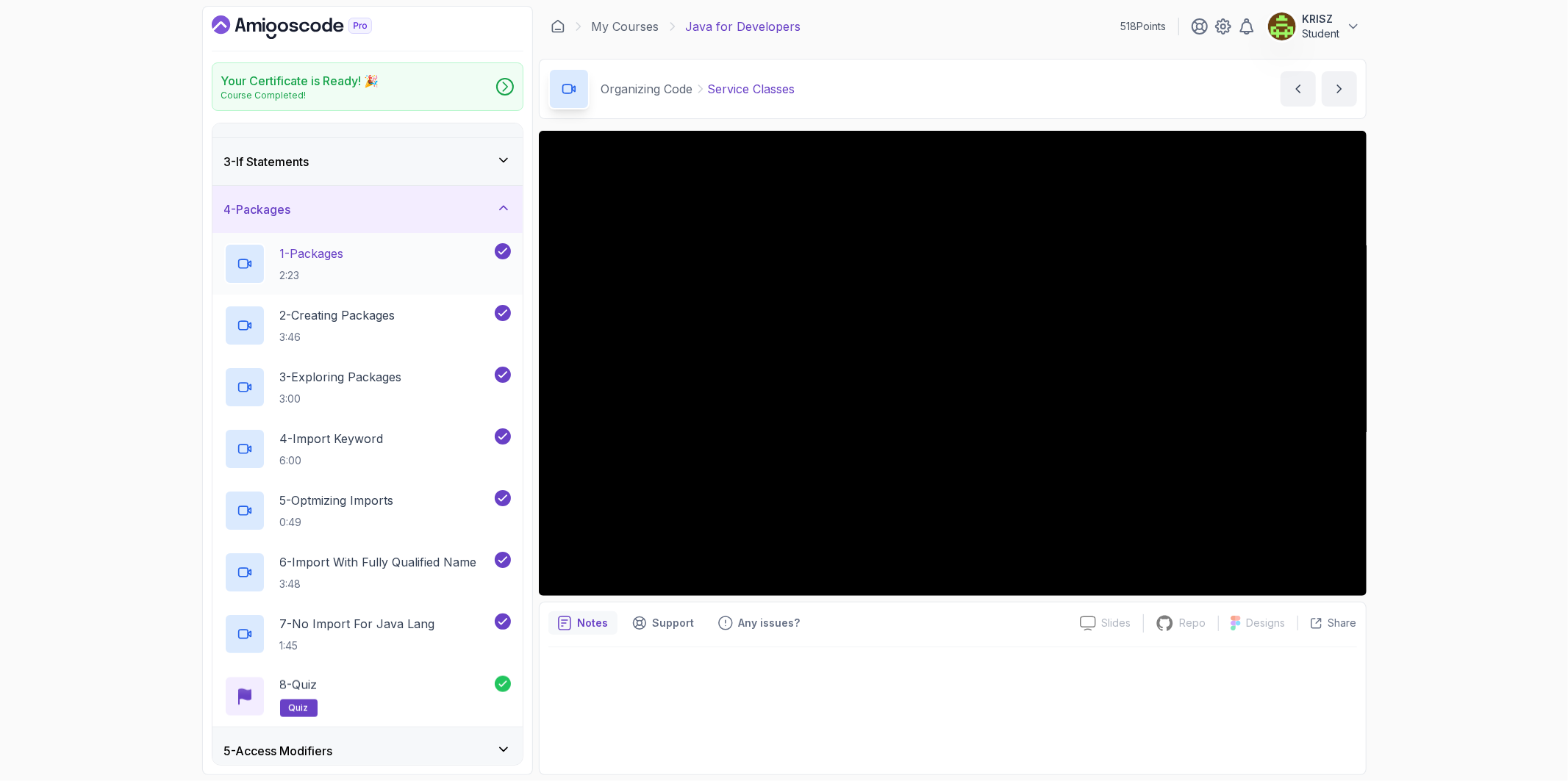
scroll to position [81, 0]
click at [343, 216] on div "4 - Packages" at bounding box center [368, 208] width 286 height 17
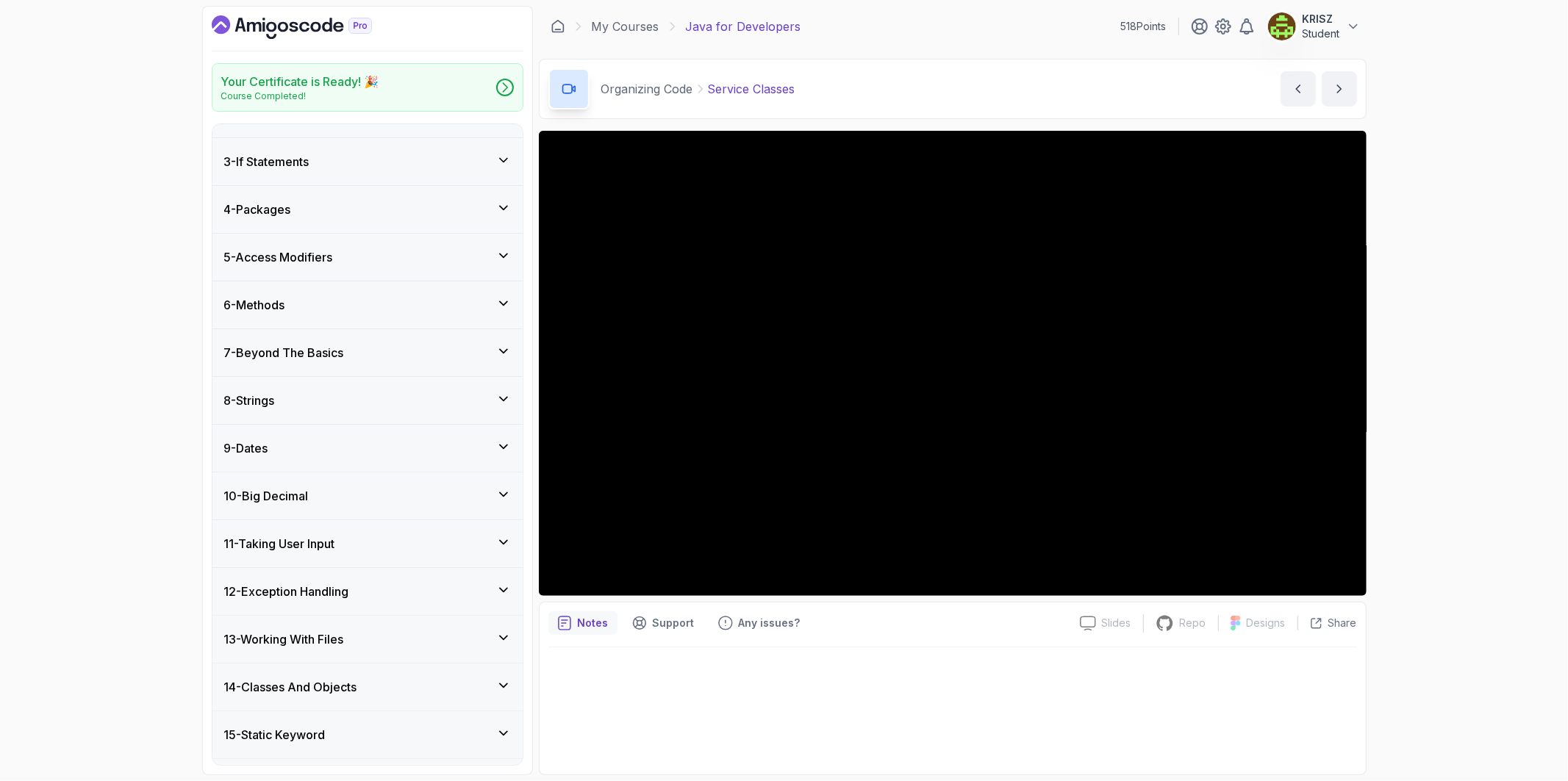
click at [344, 349] on h3 "7 - Beyond The Basics" at bounding box center [284, 352] width 120 height 17
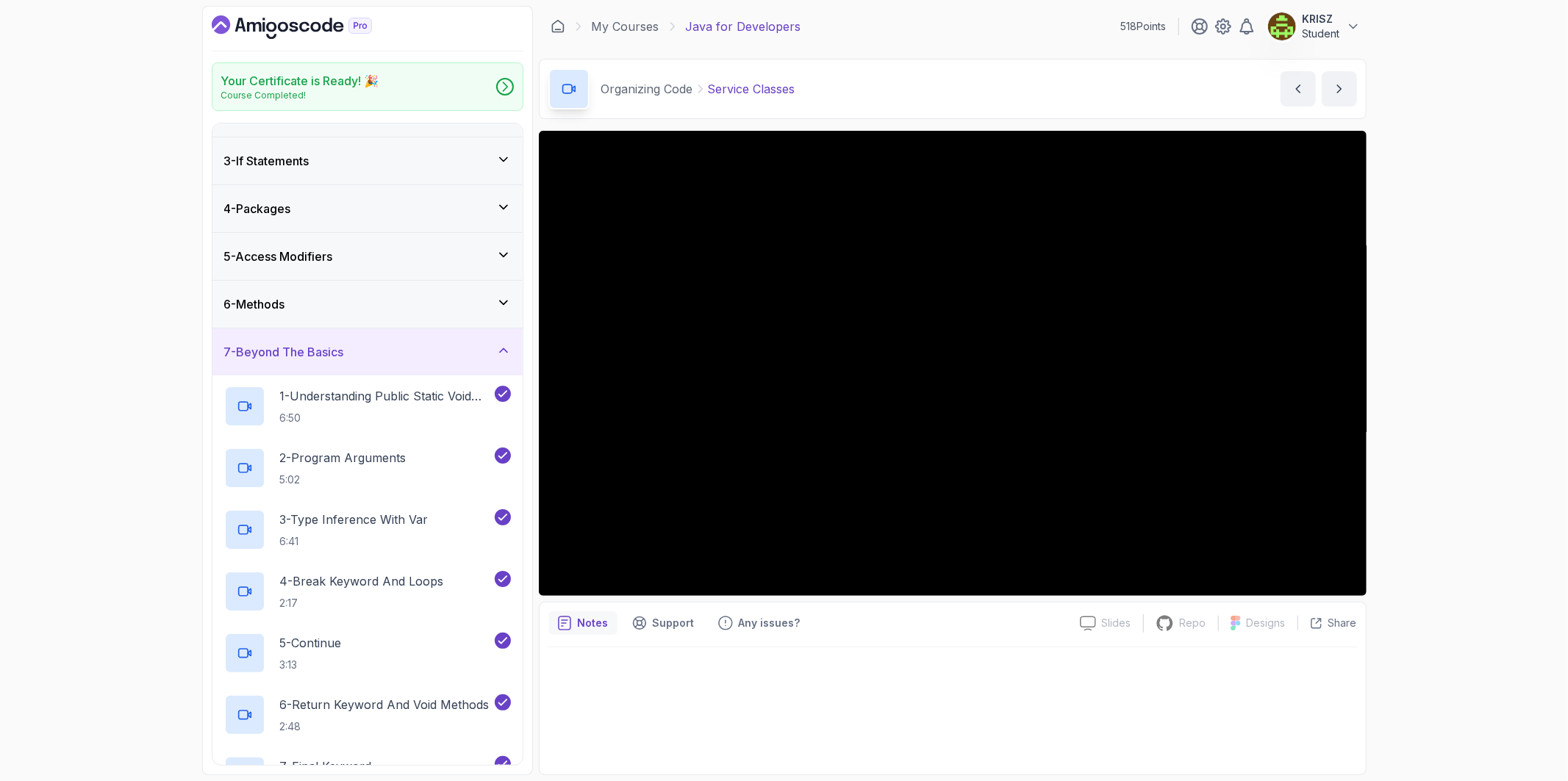
click at [344, 349] on h3 "7 - Beyond The Basics" at bounding box center [284, 352] width 120 height 17
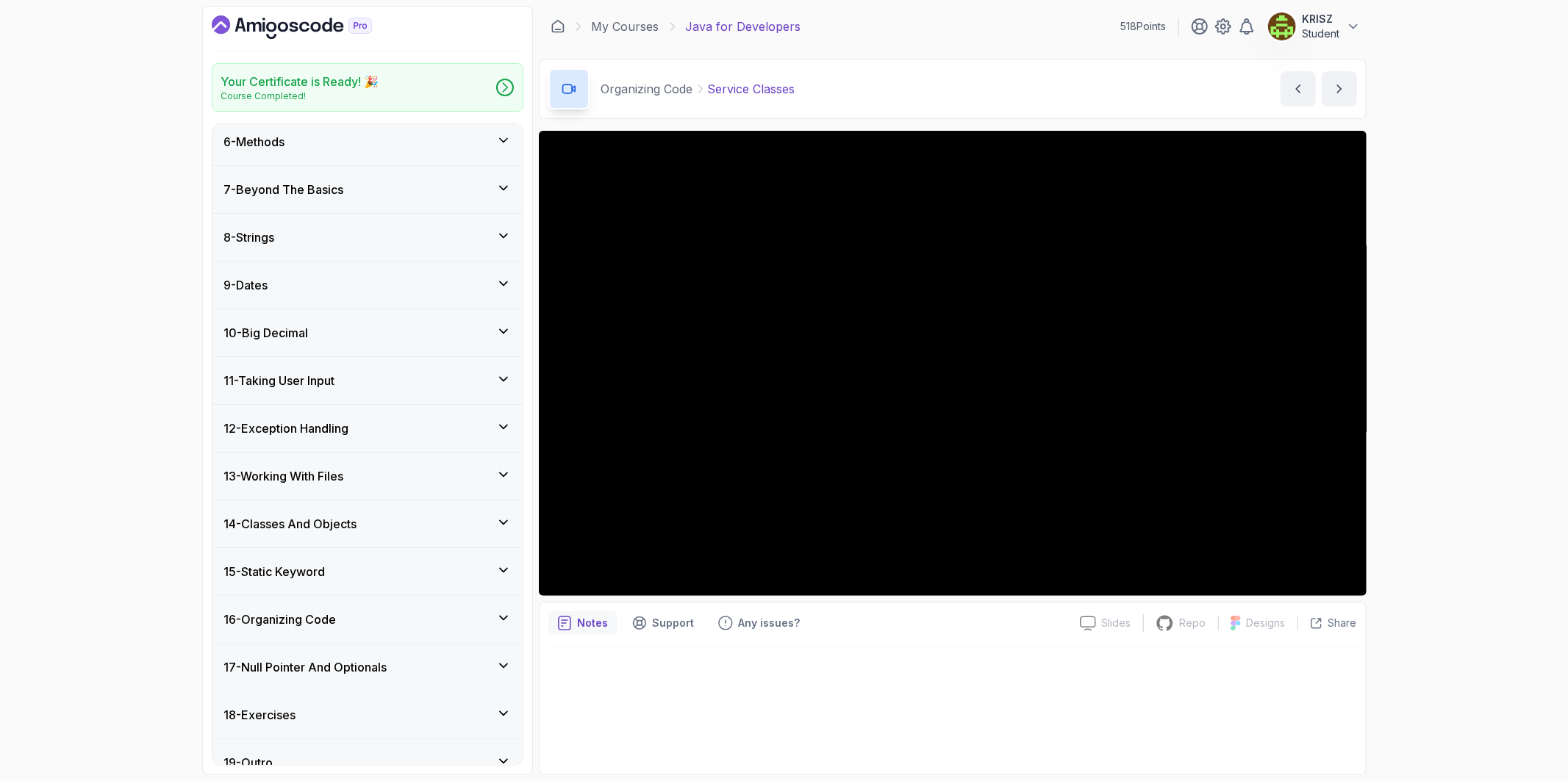
scroll to position [267, 0]
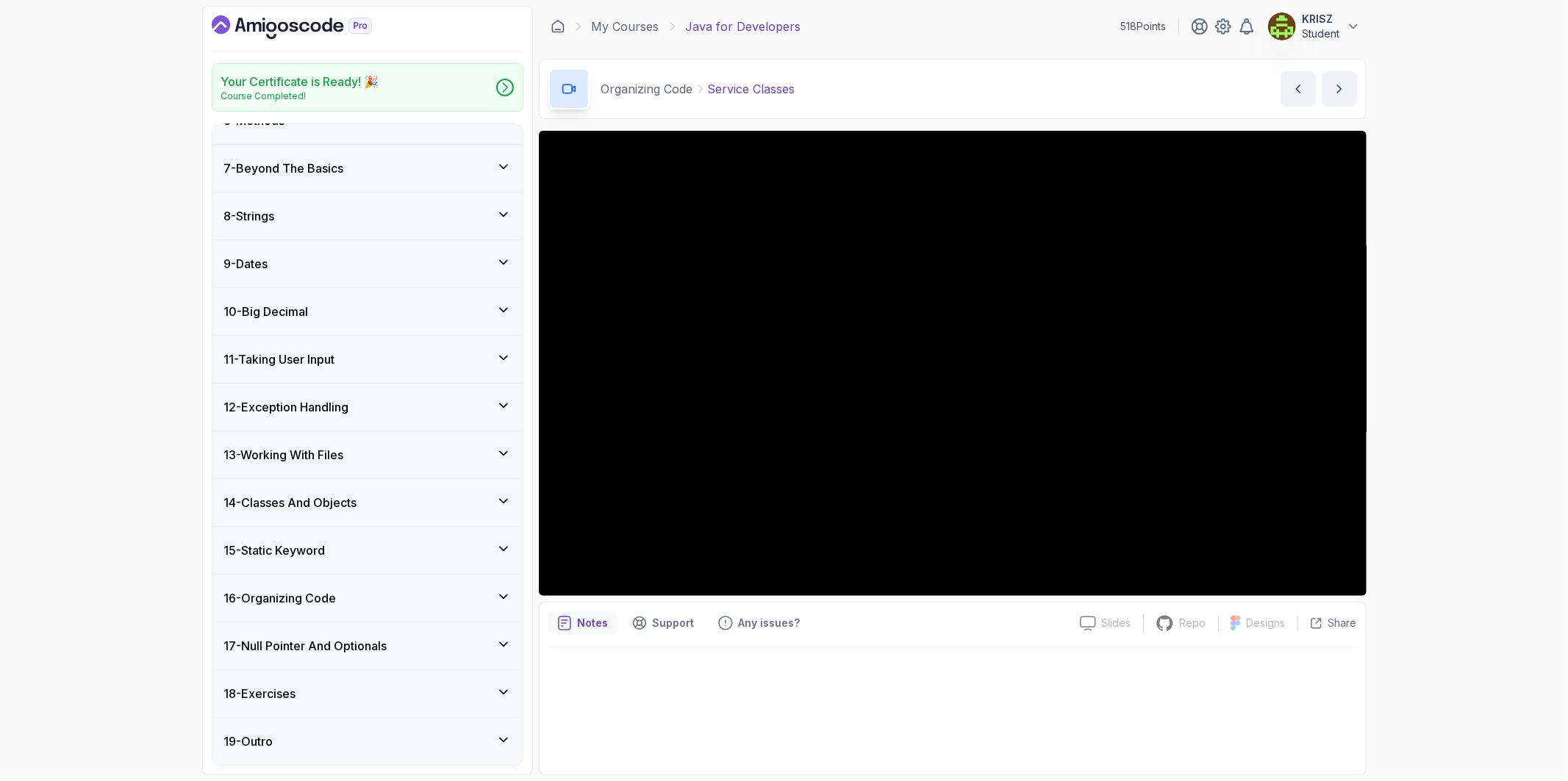
click at [329, 310] on div "10 - Big Decimal" at bounding box center [368, 311] width 286 height 17
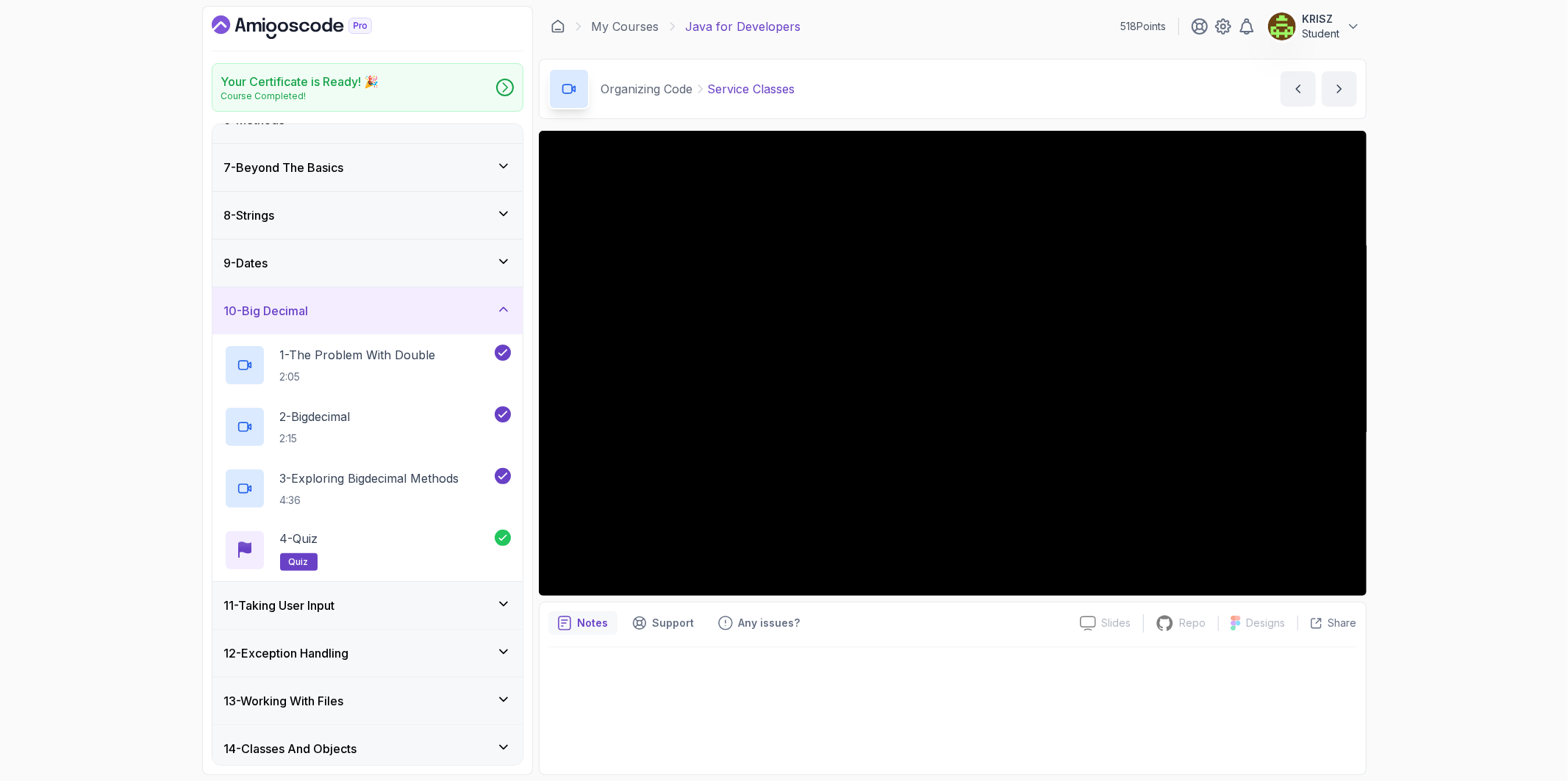
click at [329, 310] on div "10 - Big Decimal" at bounding box center [368, 310] width 286 height 17
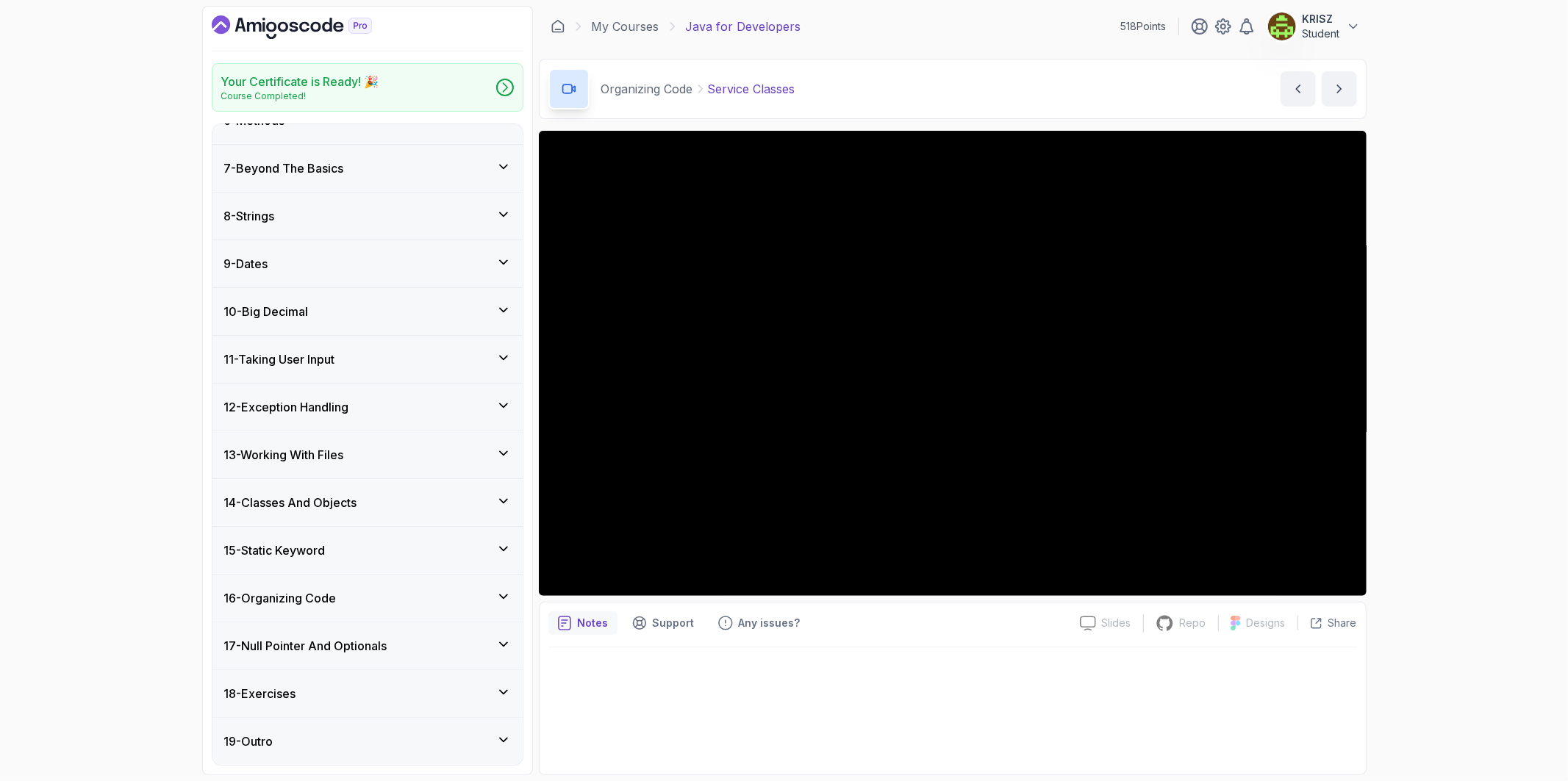
click at [337, 637] on h3 "17 - Null Pointer And Optionals" at bounding box center [306, 645] width 164 height 17
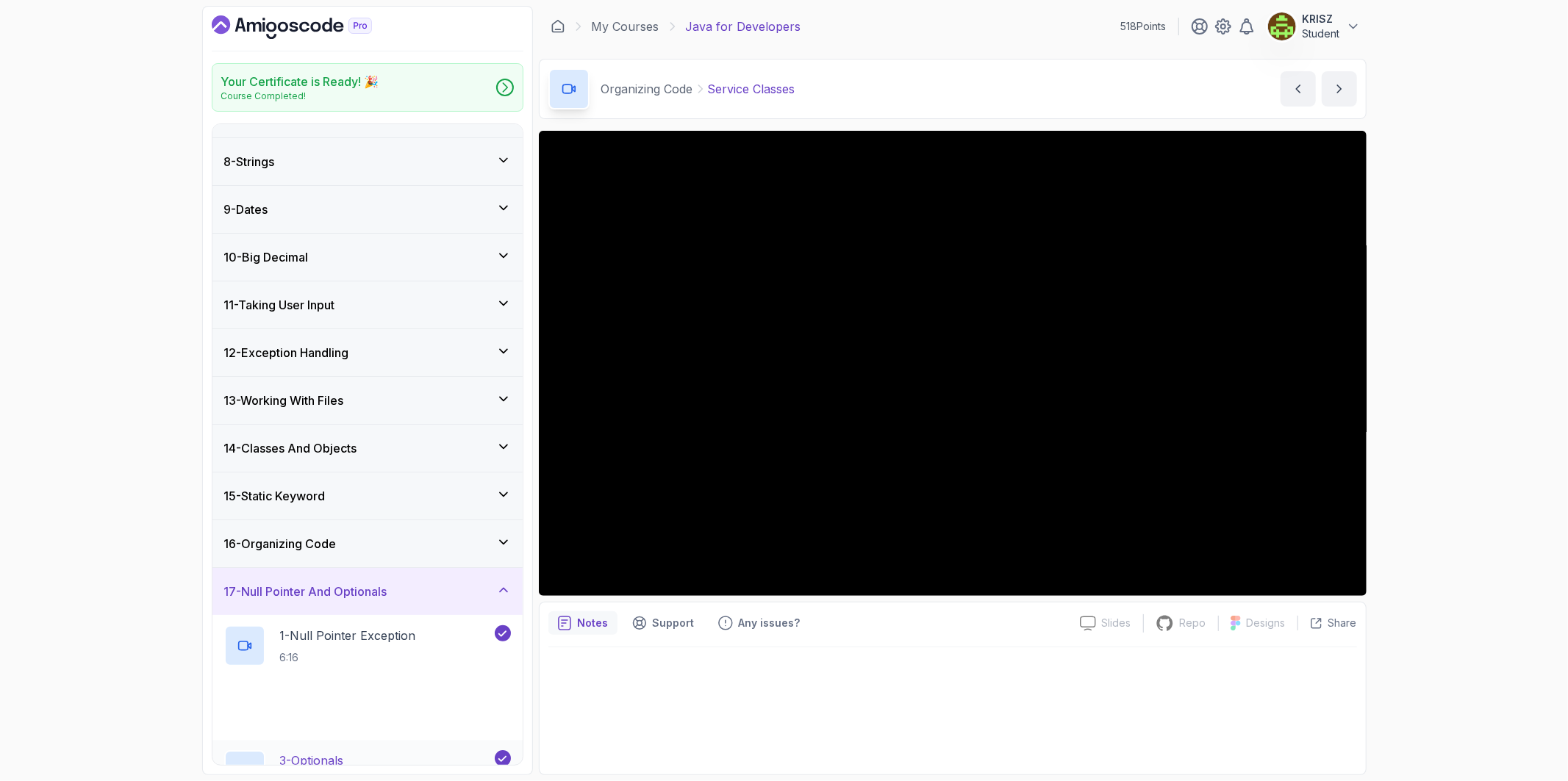
scroll to position [514, 0]
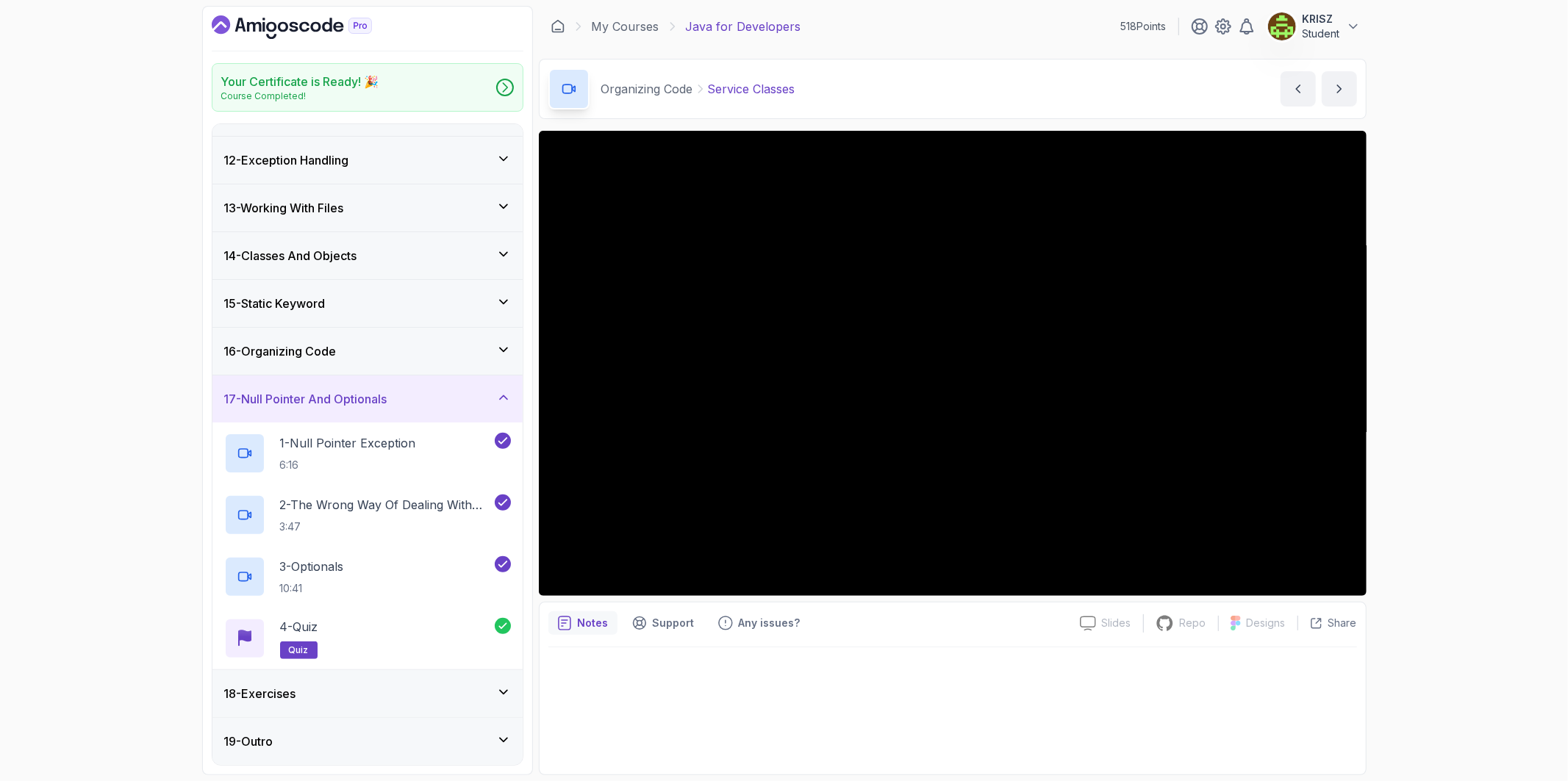
click at [332, 674] on div "18 - Exercises" at bounding box center [368, 694] width 310 height 47
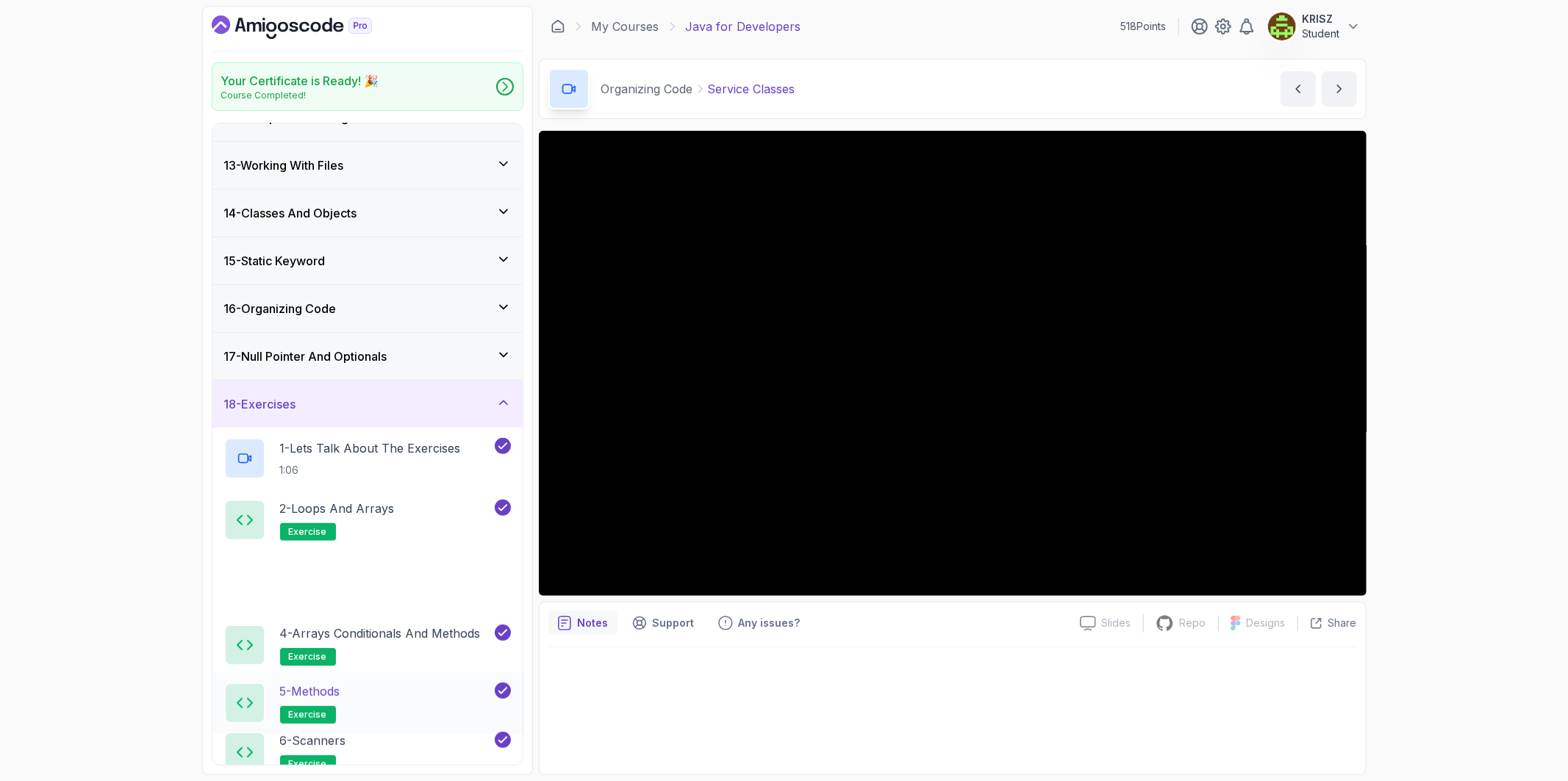
scroll to position [677, 0]
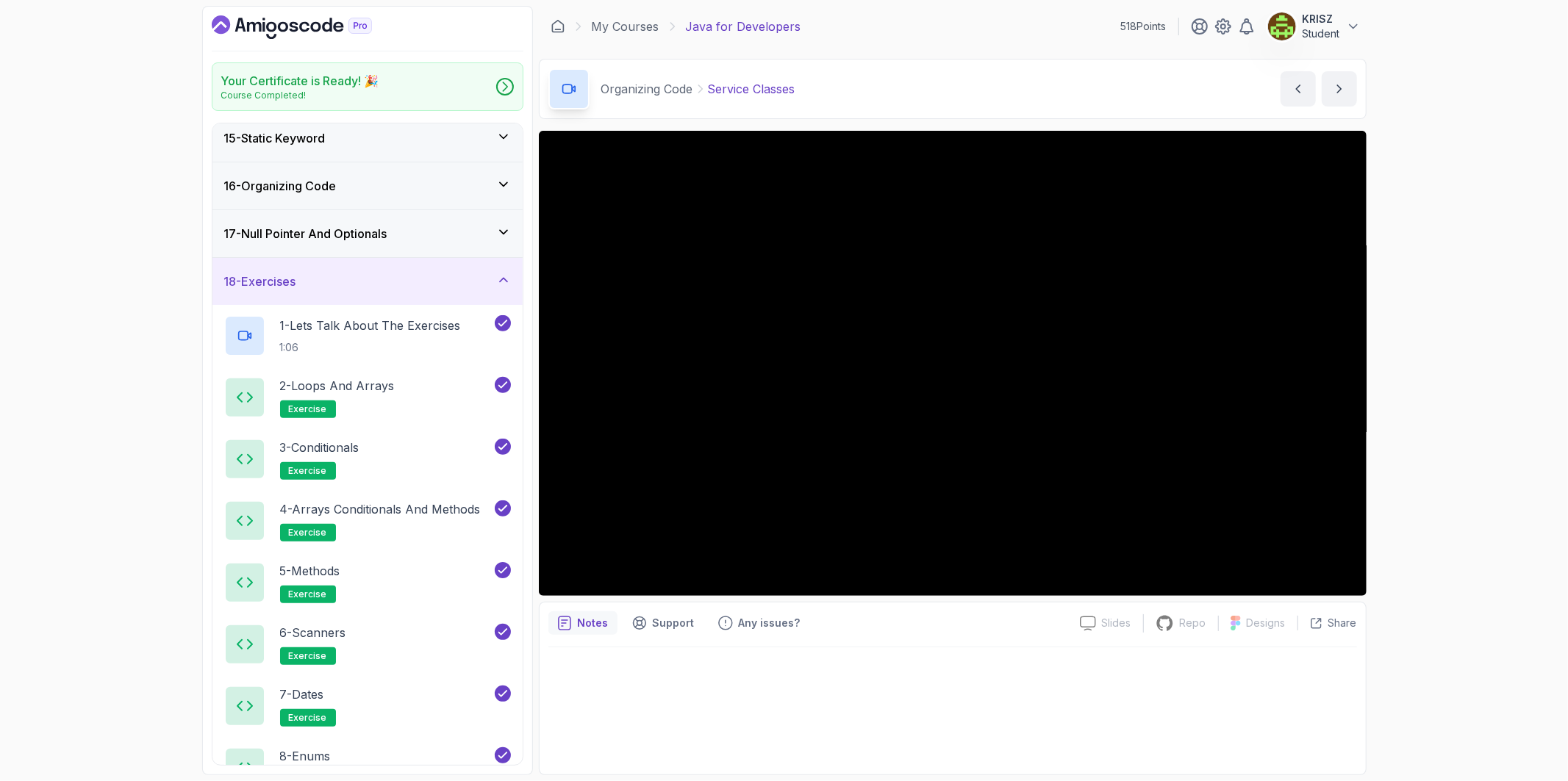
click at [343, 290] on div "18 - Exercises" at bounding box center [368, 281] width 286 height 17
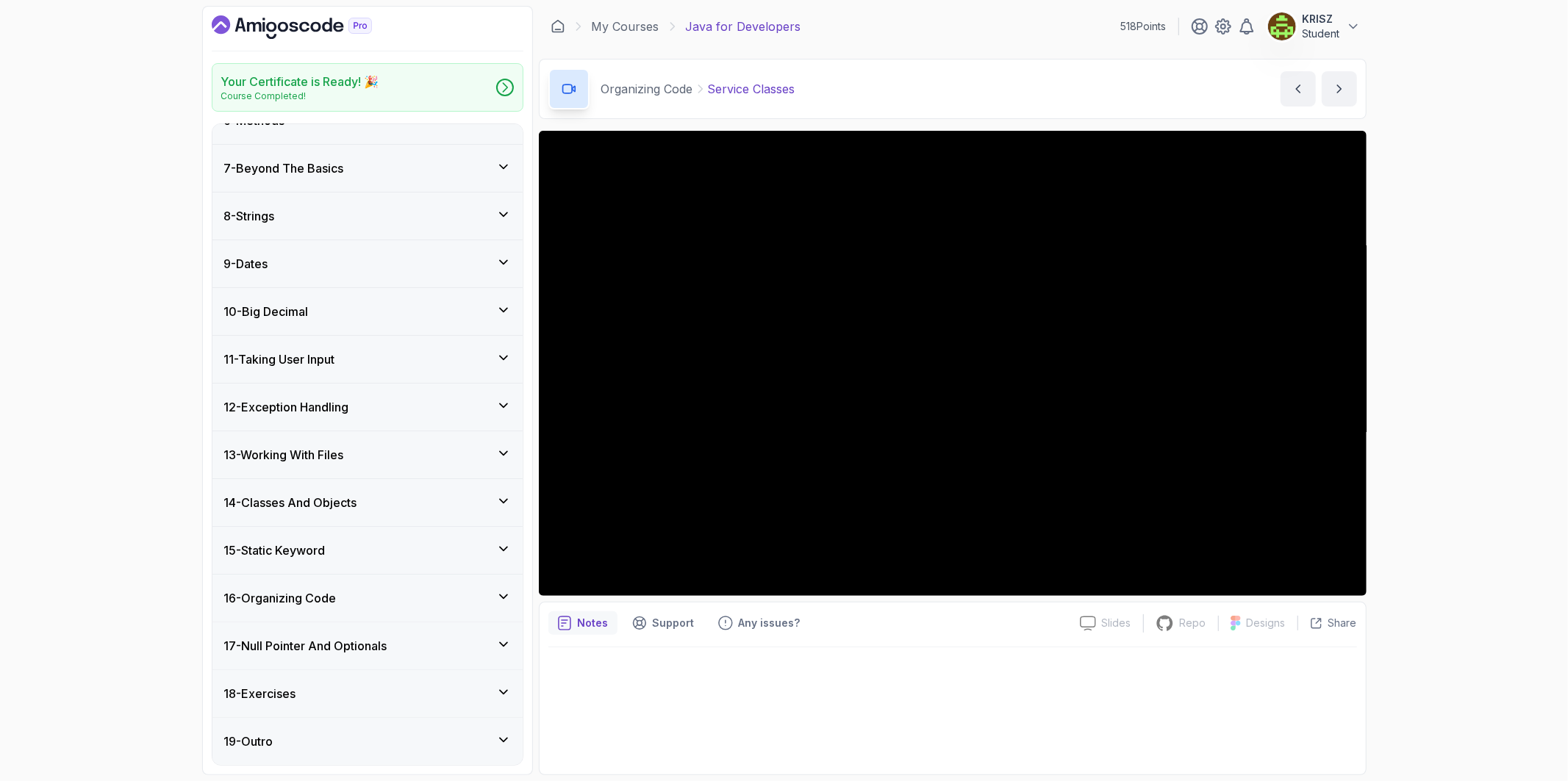
scroll to position [267, 0]
click at [212, 670] on button "18 - Exercises" at bounding box center [368, 694] width 310 height 47
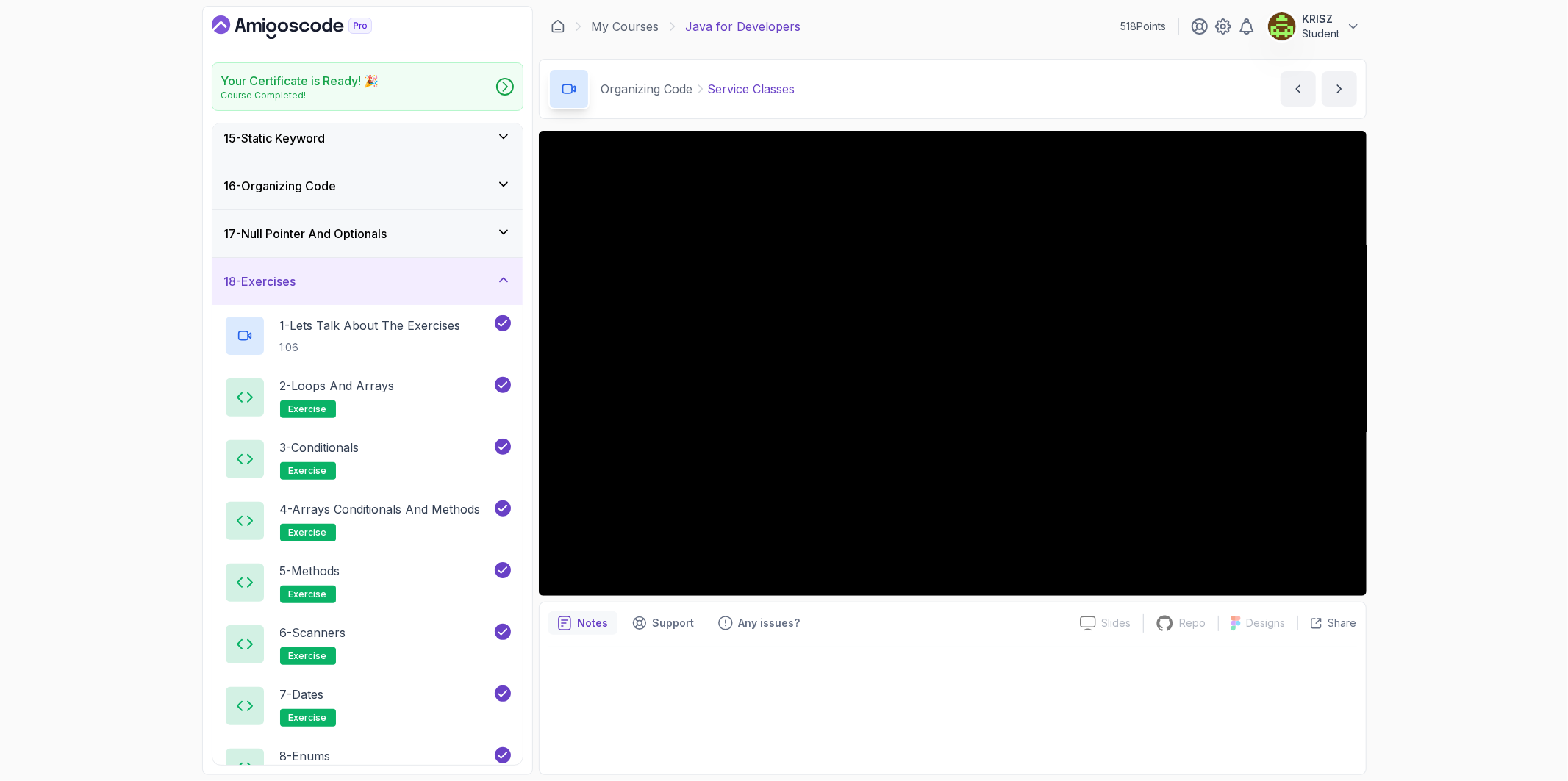
click at [339, 256] on div "17 - Null Pointer And Optionals" at bounding box center [368, 233] width 310 height 47
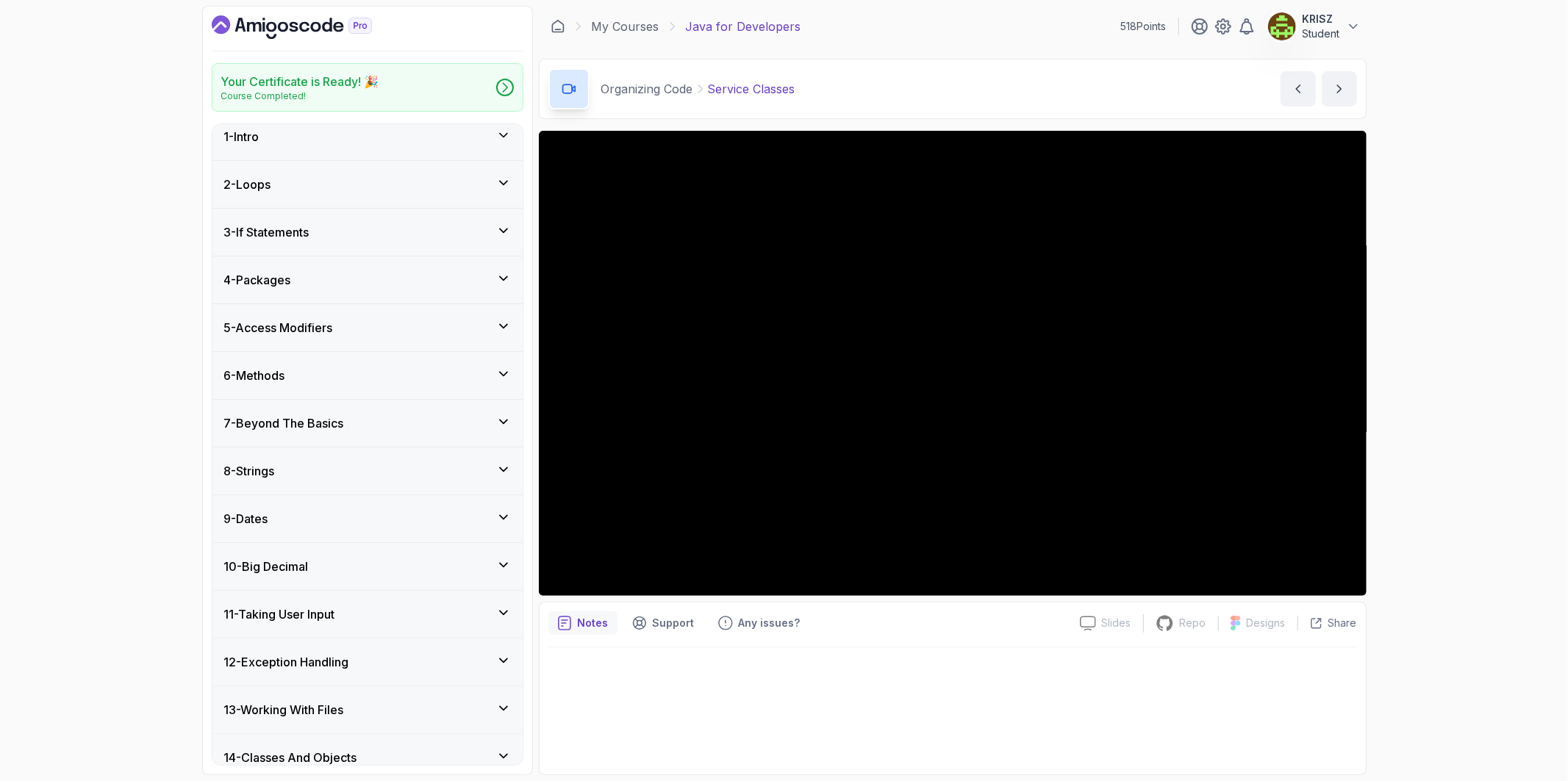
scroll to position [0, 0]
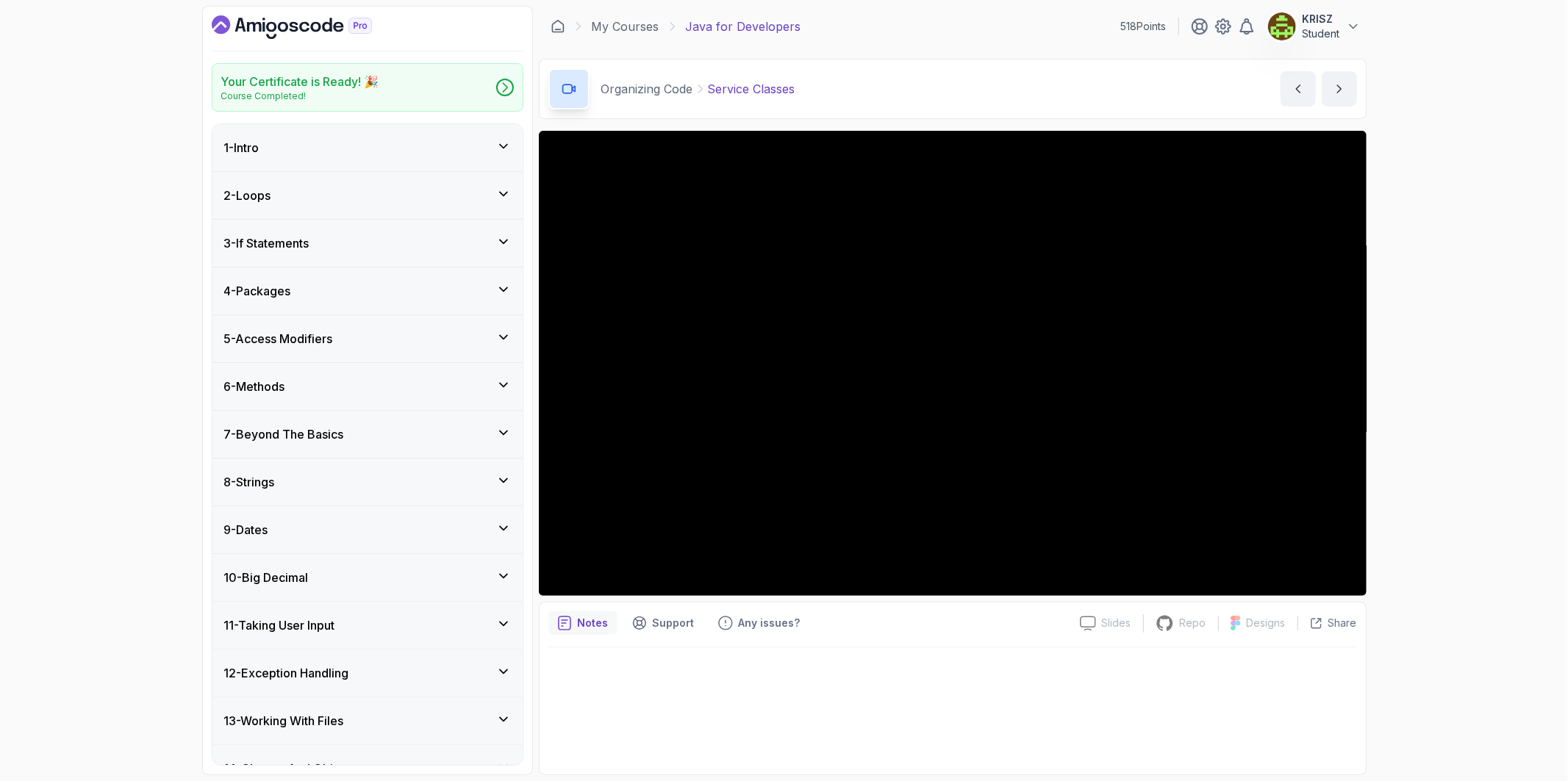
click at [310, 250] on h3 "3 - If Statements" at bounding box center [267, 243] width 85 height 17
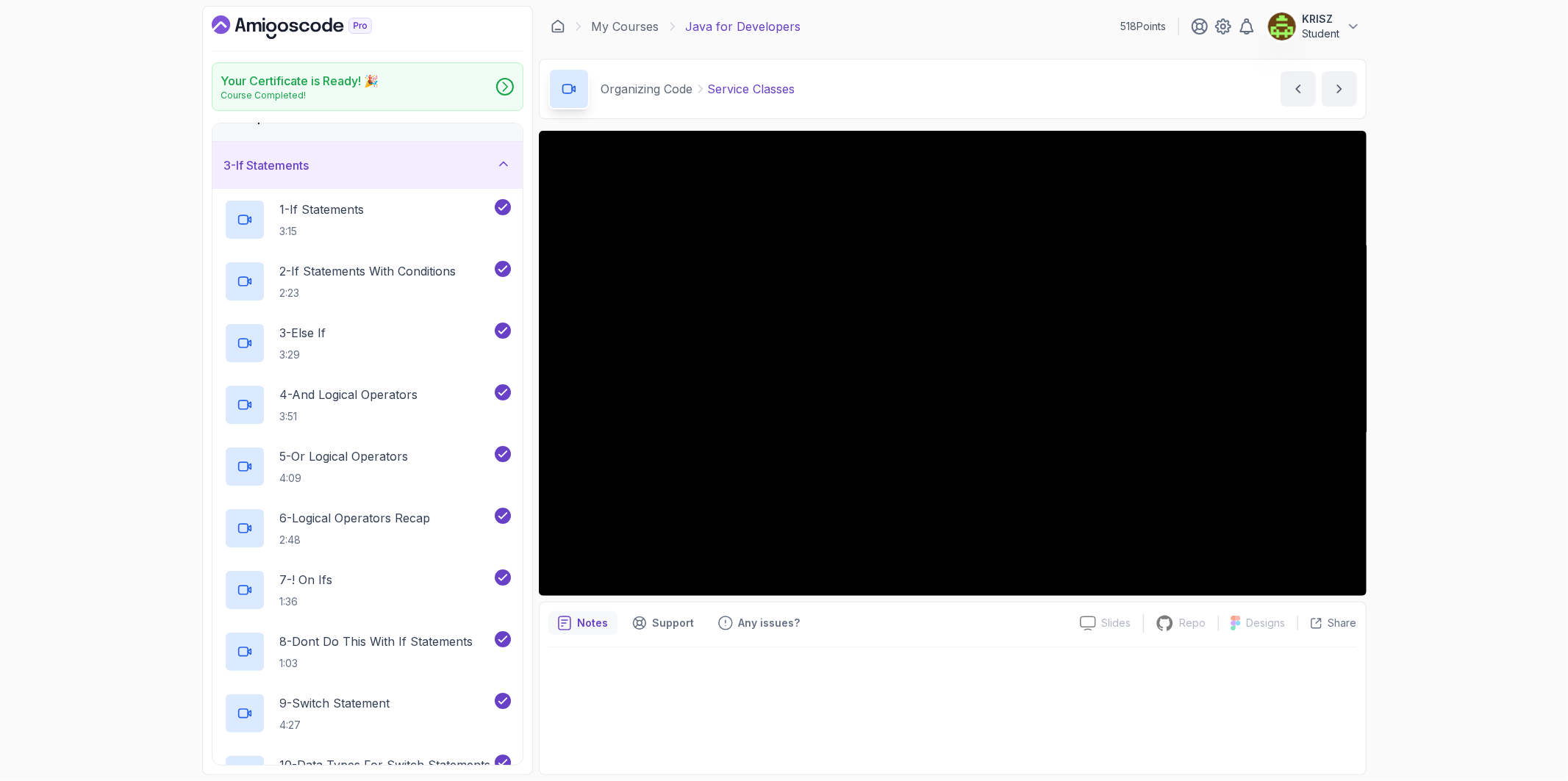
scroll to position [81, 0]
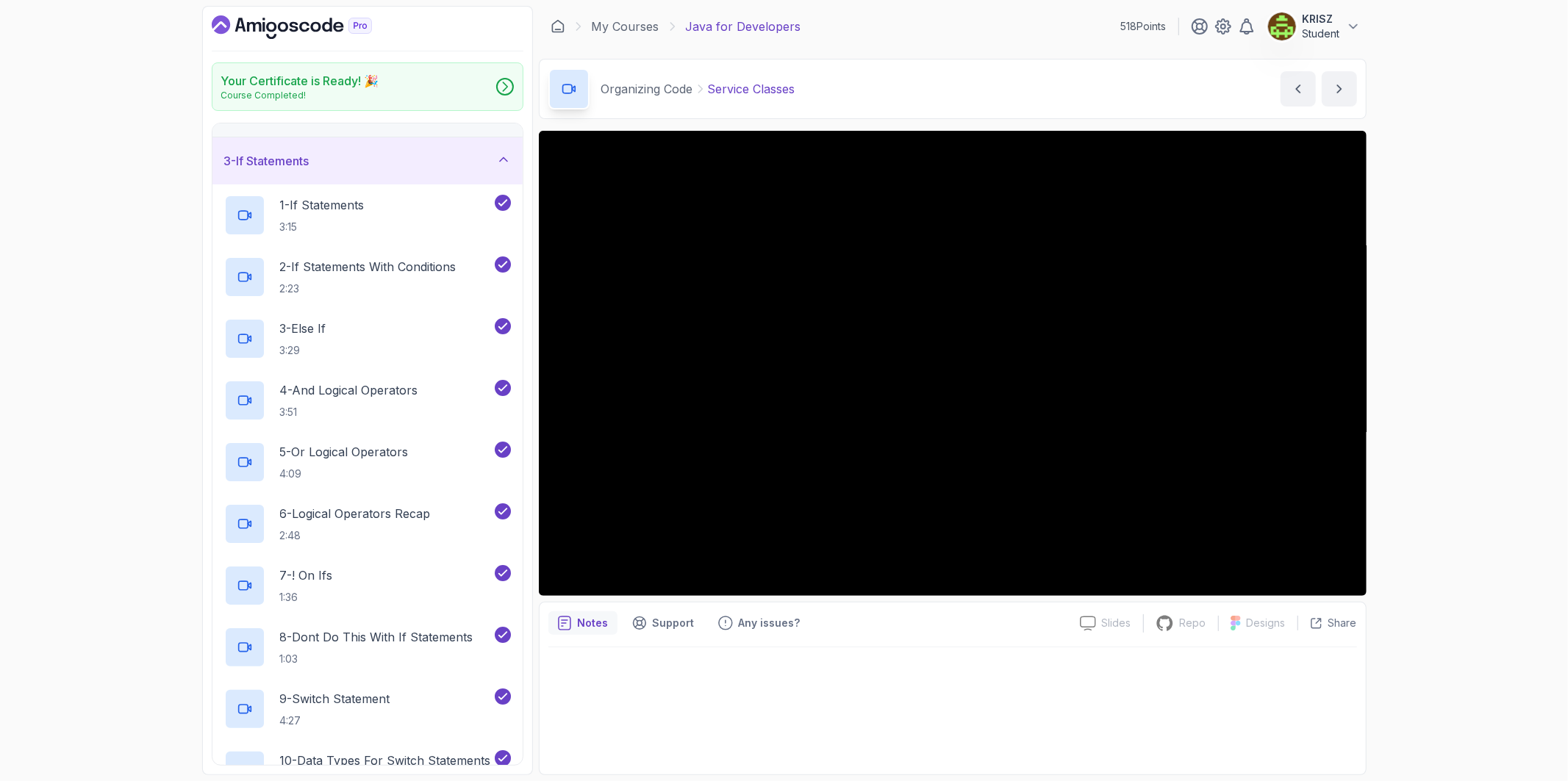
click at [312, 172] on div "3 - If Statements" at bounding box center [368, 160] width 310 height 47
